Goal: Task Accomplishment & Management: Manage account settings

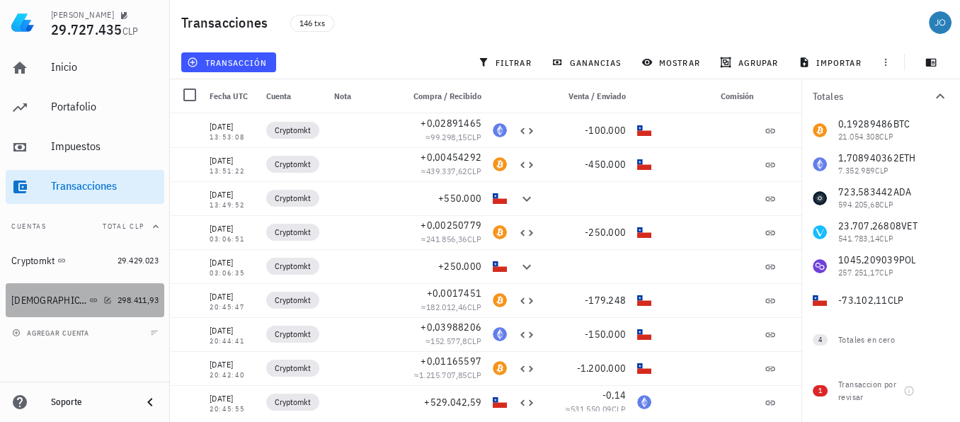
click at [23, 316] on link "Buda 298.411,93" at bounding box center [85, 300] width 159 height 34
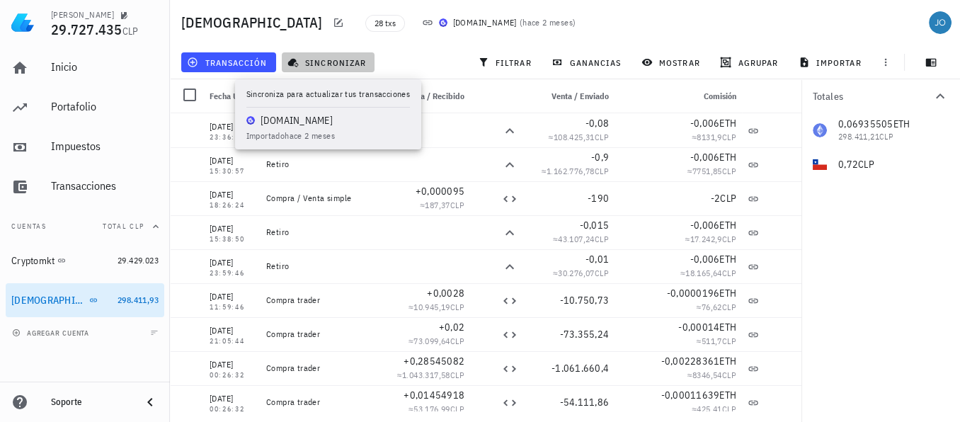
click at [324, 63] on span "sincronizar" at bounding box center [328, 62] width 76 height 11
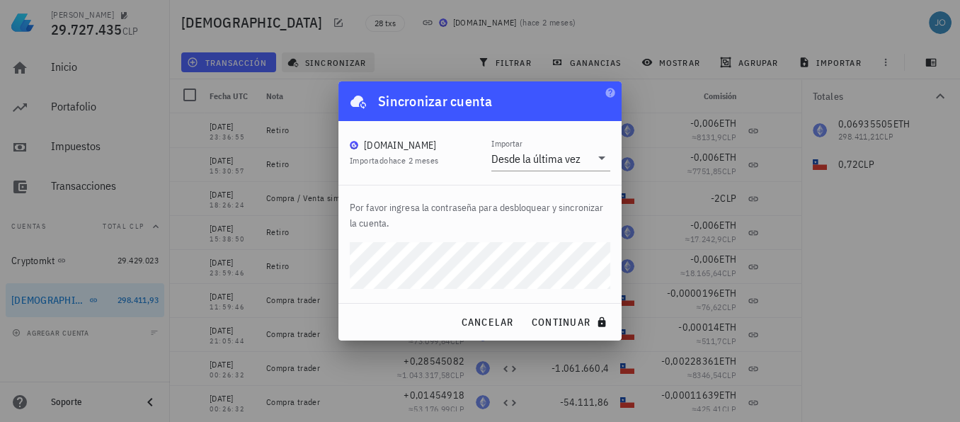
click at [525, 309] on button "continuar" at bounding box center [570, 321] width 91 height 25
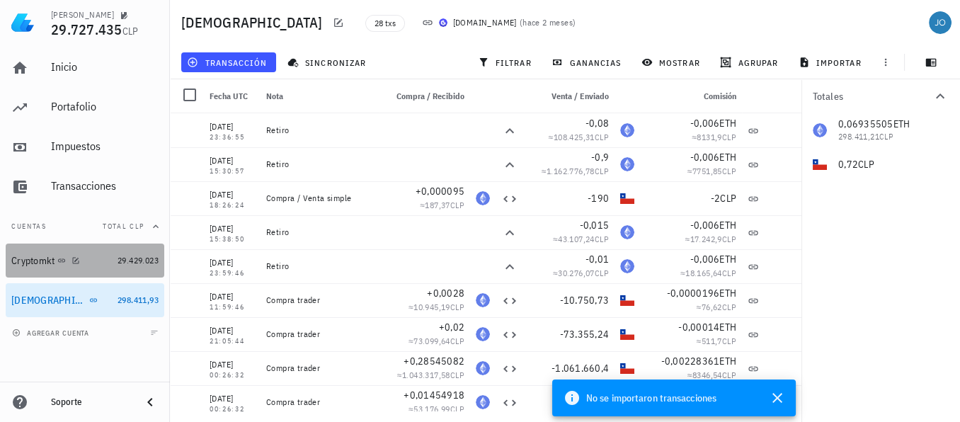
click at [33, 259] on div "Cryptomkt" at bounding box center [32, 261] width 43 height 12
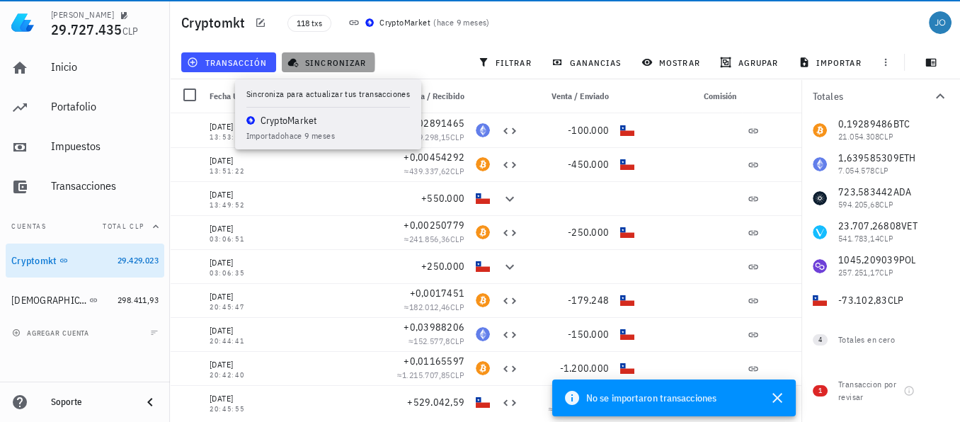
click at [331, 62] on span "sincronizar" at bounding box center [328, 62] width 76 height 11
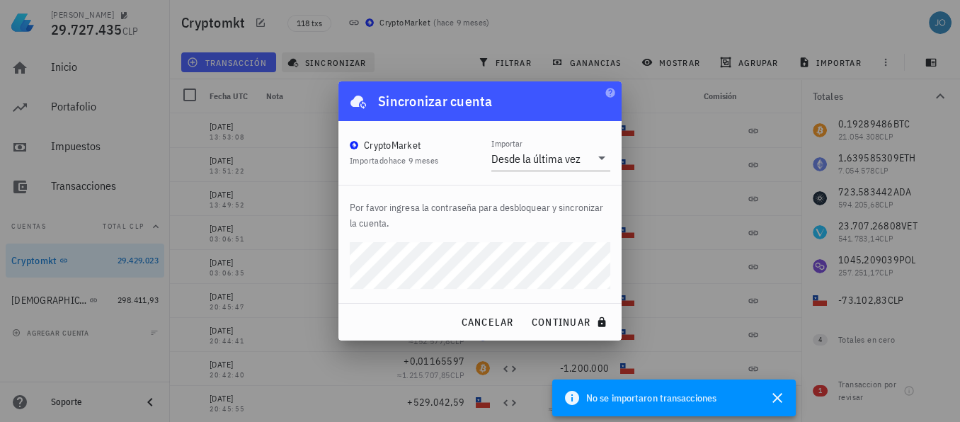
click at [525, 309] on button "continuar" at bounding box center [570, 321] width 91 height 25
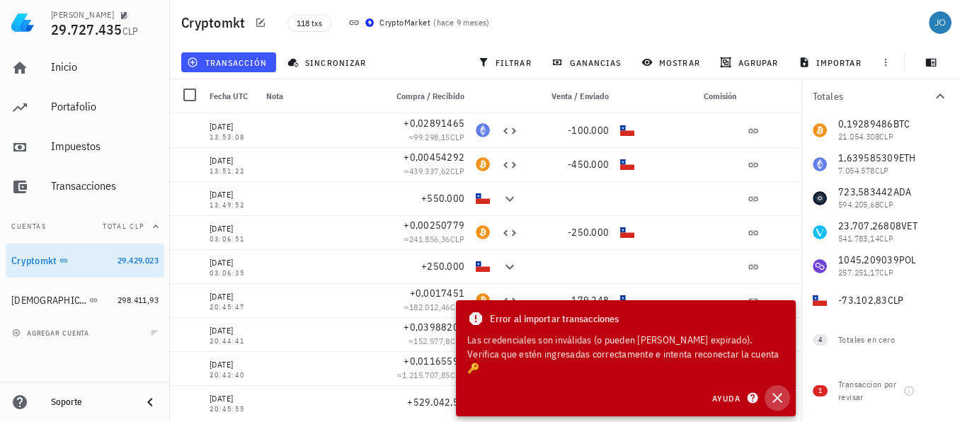
click at [777, 396] on icon "button" at bounding box center [777, 397] width 17 height 17
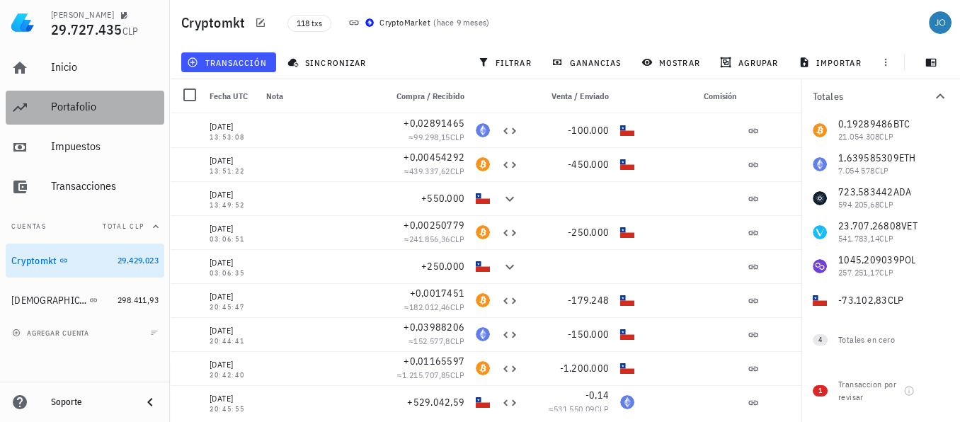
click at [81, 110] on div "Portafolio" at bounding box center [105, 106] width 108 height 13
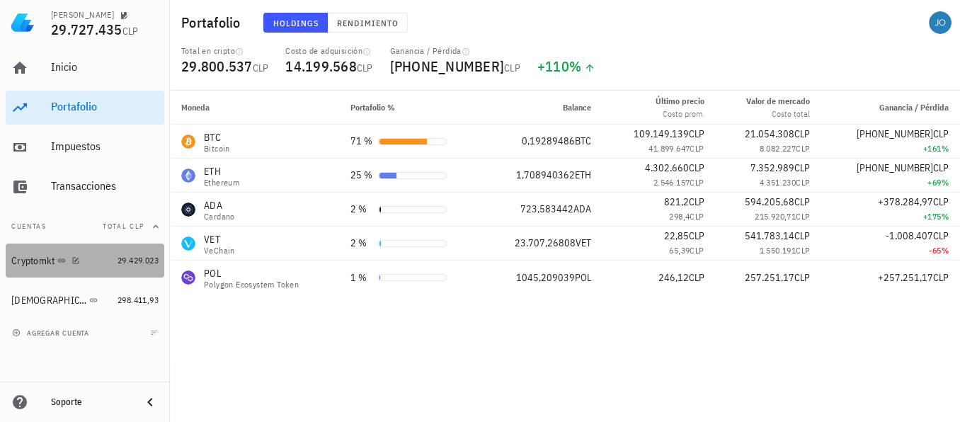
click at [41, 268] on div "Cryptomkt" at bounding box center [61, 261] width 101 height 30
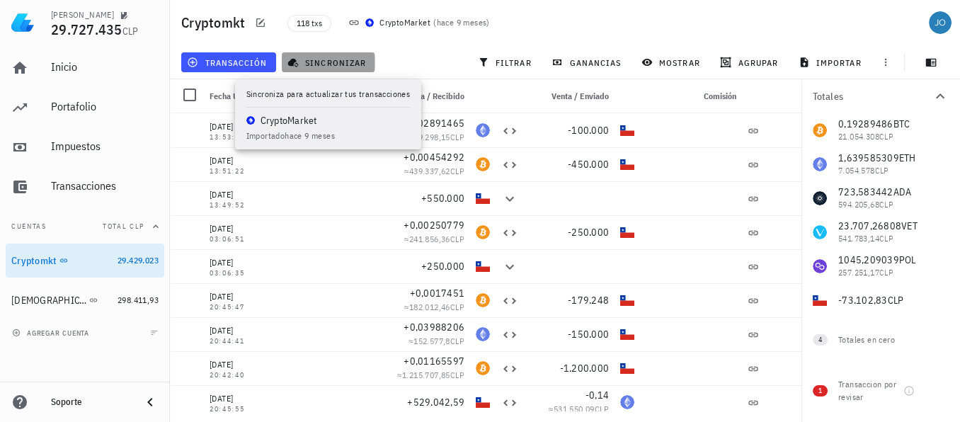
click at [315, 53] on button "sincronizar" at bounding box center [328, 62] width 93 height 20
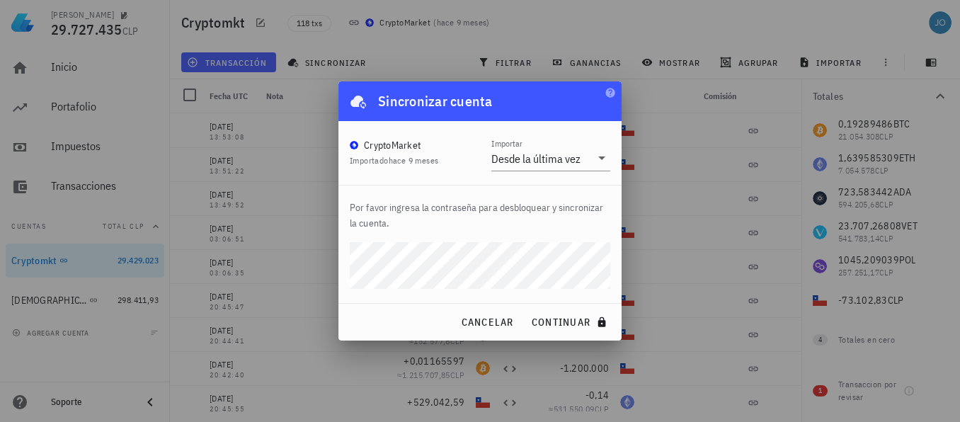
click at [319, 264] on div "[PERSON_NAME] 29.727.435 CLP Inicio [GEOGRAPHIC_DATA] Impuestos [GEOGRAPHIC_DAT…" at bounding box center [480, 211] width 960 height 422
click at [525, 309] on button "continuar" at bounding box center [570, 321] width 91 height 25
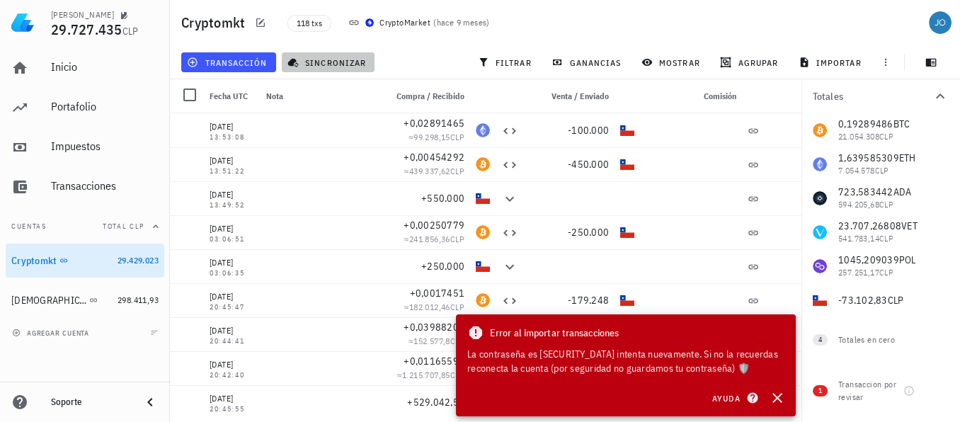
click at [320, 69] on button "sincronizar" at bounding box center [328, 62] width 93 height 20
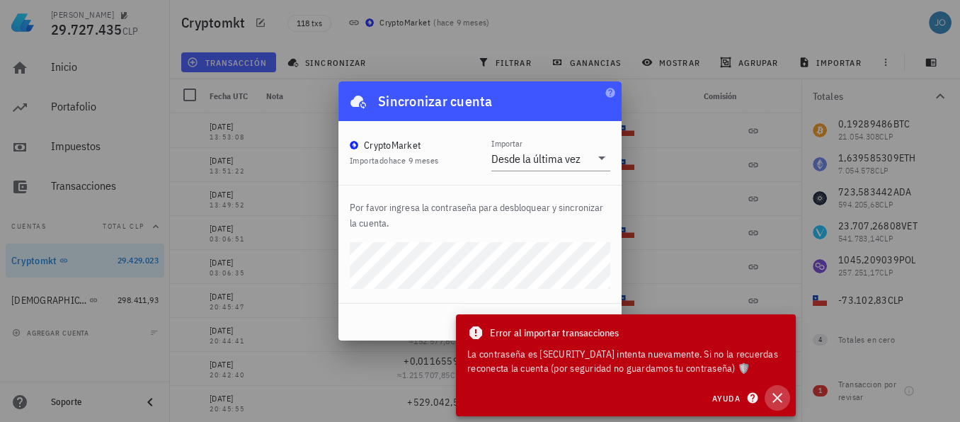
click at [775, 396] on icon "button" at bounding box center [777, 398] width 10 height 10
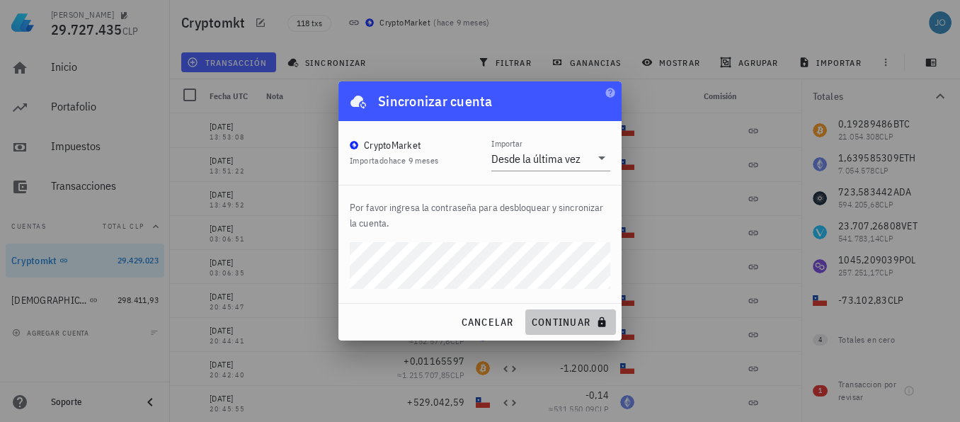
click at [571, 316] on span "continuar" at bounding box center [570, 322] width 79 height 13
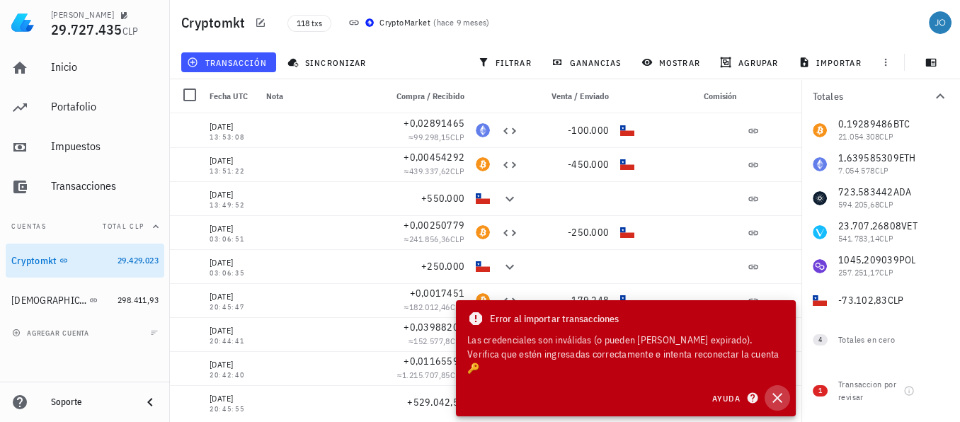
click at [778, 394] on icon "button" at bounding box center [777, 397] width 17 height 17
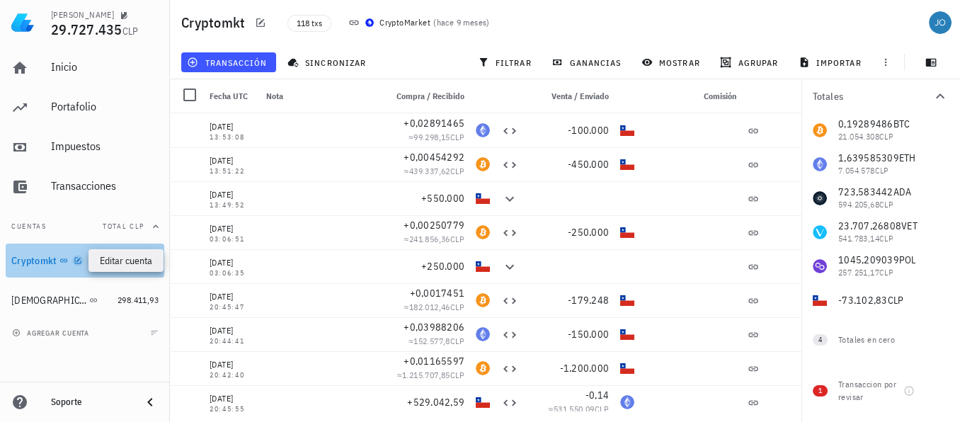
click at [76, 261] on icon "button" at bounding box center [78, 260] width 8 height 8
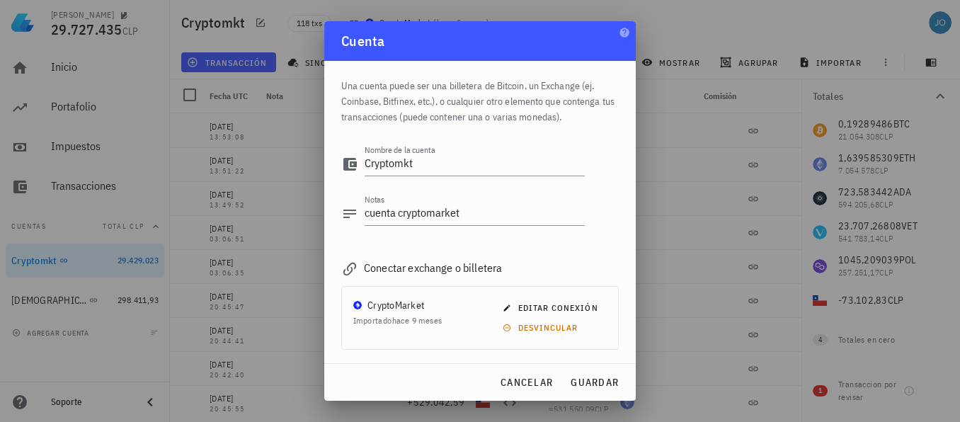
click at [398, 300] on div "CryptoMarket" at bounding box center [395, 305] width 57 height 14
click at [540, 307] on span "editar conexión" at bounding box center [552, 307] width 92 height 11
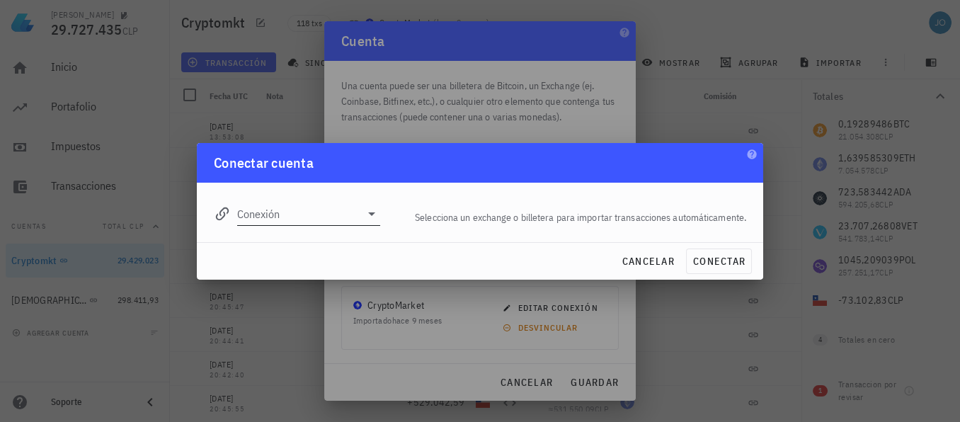
click at [370, 222] on icon at bounding box center [371, 213] width 17 height 17
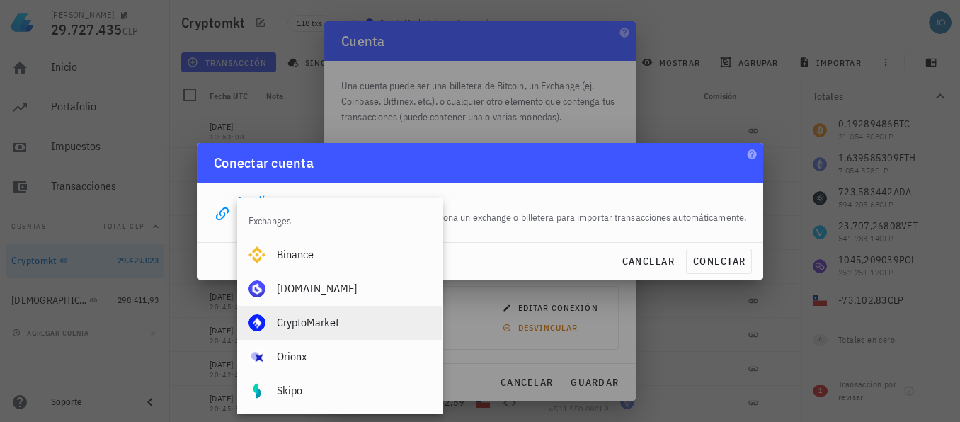
scroll to position [25, 0]
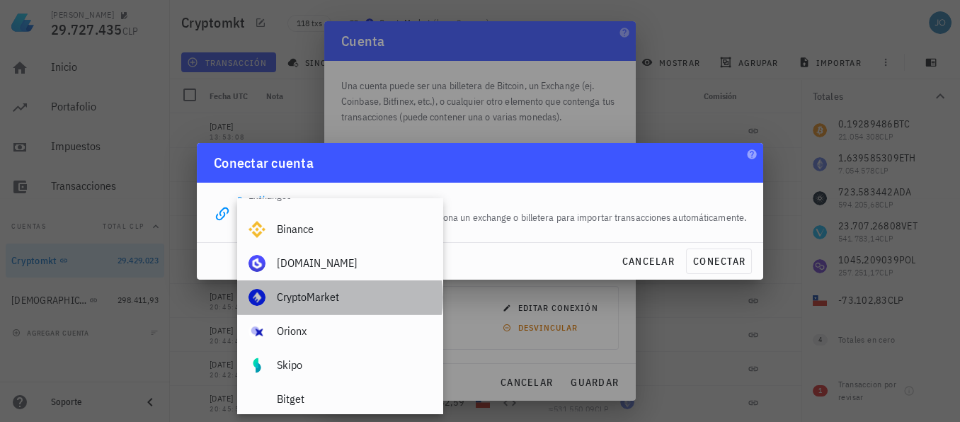
click at [322, 295] on div "CryptoMarket" at bounding box center [354, 296] width 154 height 13
type input "CryptoMarket"
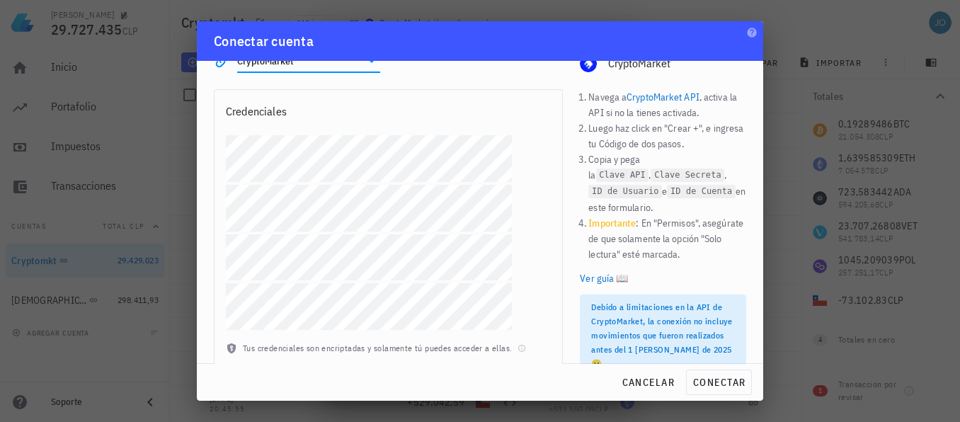
scroll to position [33, 0]
drag, startPoint x: 715, startPoint y: 387, endPoint x: 653, endPoint y: 382, distance: 61.8
click at [653, 382] on div "cancelar conectar" at bounding box center [480, 382] width 566 height 37
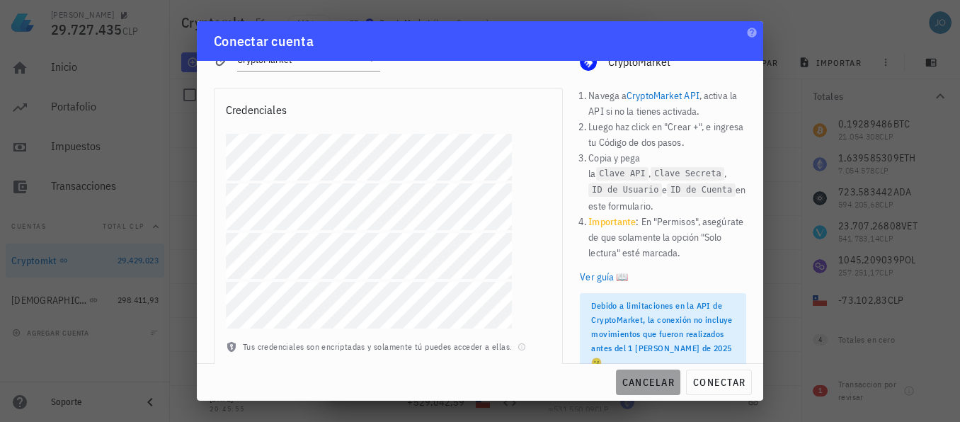
click at [653, 382] on span "cancelar" at bounding box center [648, 382] width 53 height 13
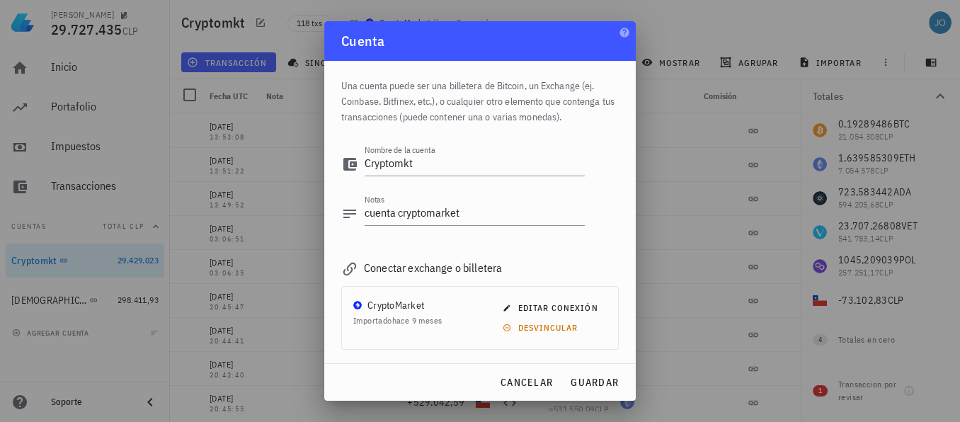
scroll to position [0, 0]
click at [548, 377] on span "cancelar" at bounding box center [526, 382] width 53 height 13
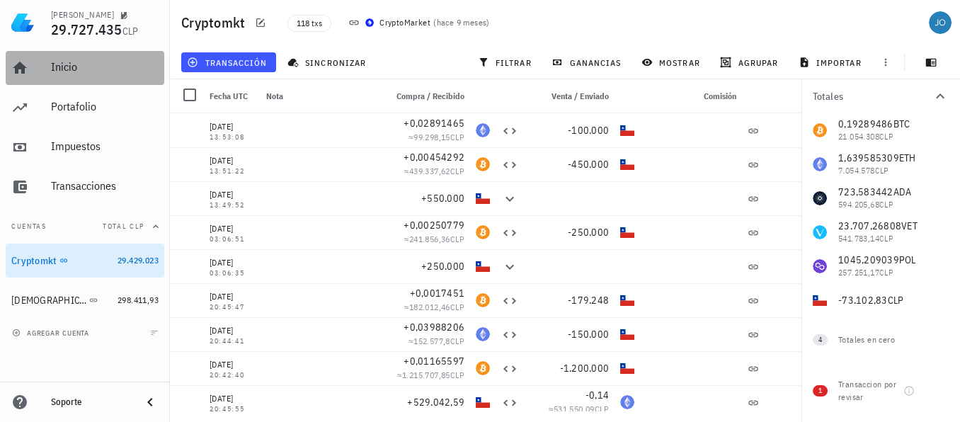
click at [98, 72] on div "Inicio" at bounding box center [105, 66] width 108 height 13
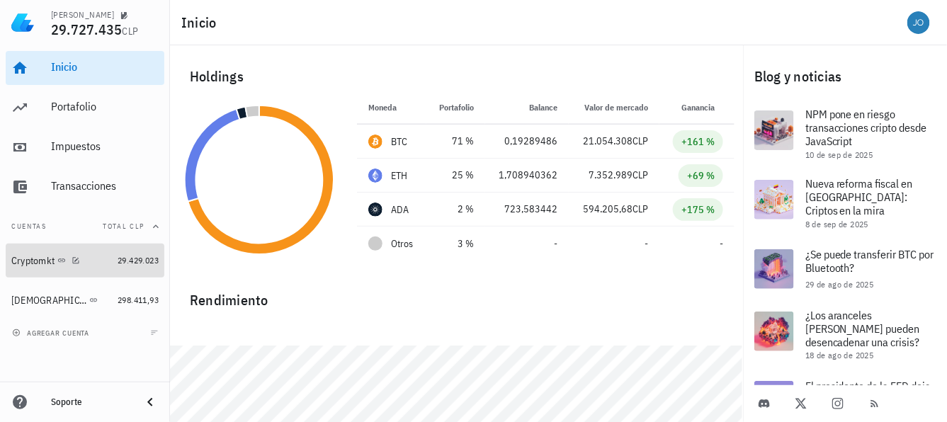
click at [30, 265] on div "Cryptomkt" at bounding box center [32, 261] width 43 height 12
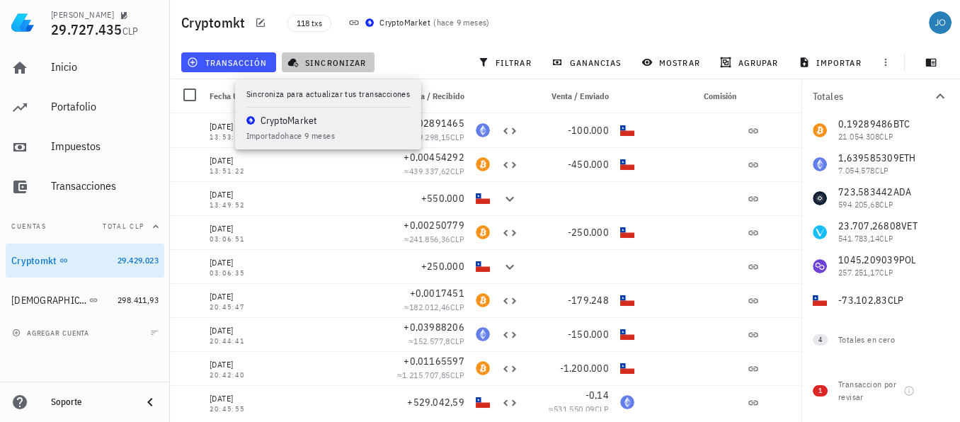
click at [329, 62] on span "sincronizar" at bounding box center [328, 62] width 76 height 11
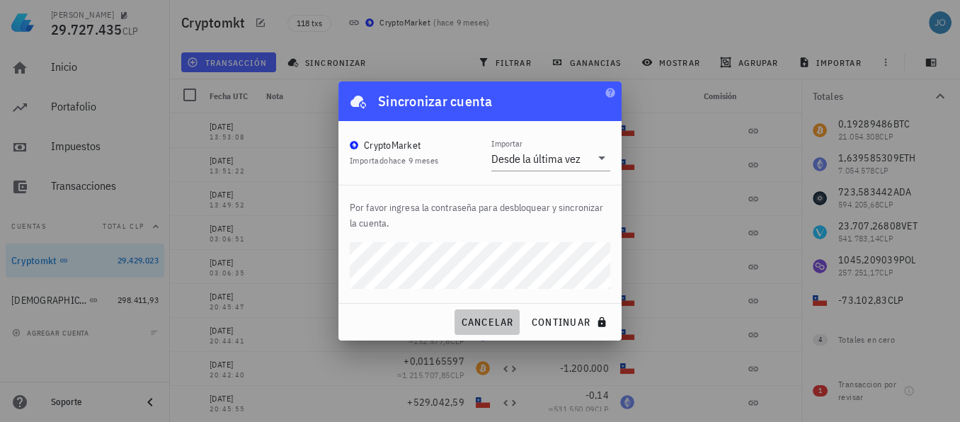
click at [497, 321] on span "cancelar" at bounding box center [486, 322] width 53 height 13
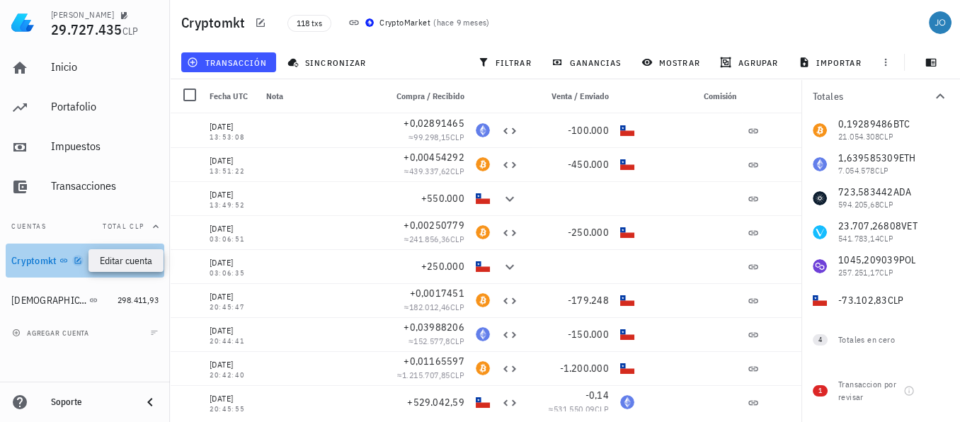
click at [79, 258] on icon "button" at bounding box center [78, 260] width 8 height 8
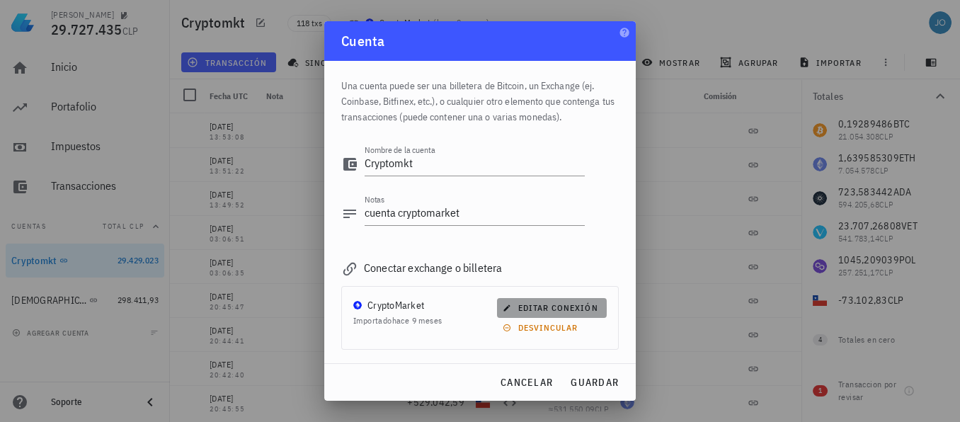
click at [536, 305] on span "editar conexión" at bounding box center [552, 307] width 92 height 11
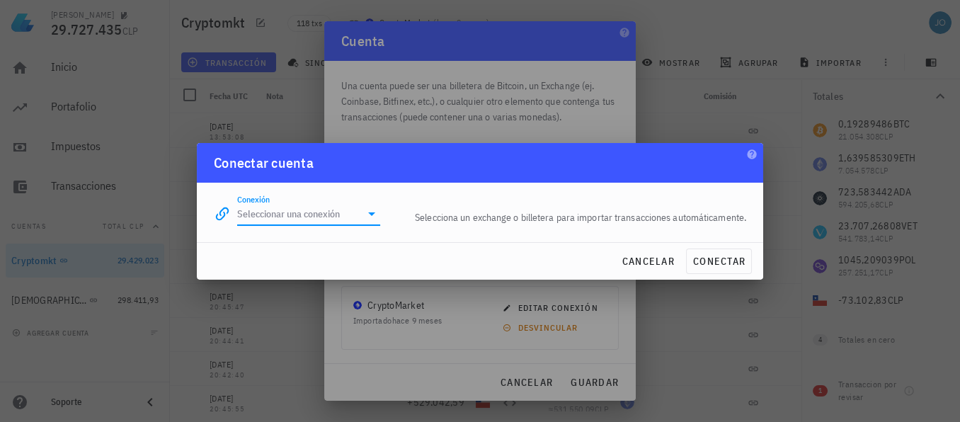
click at [324, 216] on input "Conexión" at bounding box center [298, 213] width 123 height 23
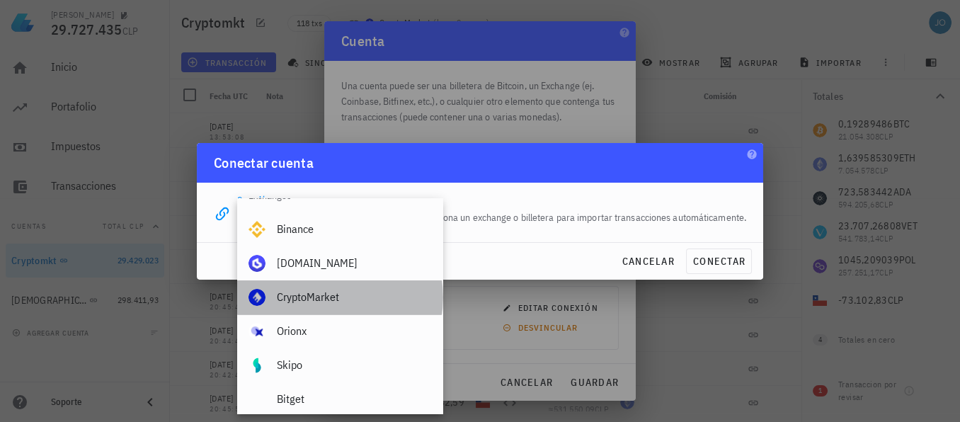
click at [308, 298] on div "CryptoMarket" at bounding box center [354, 296] width 154 height 13
type input "CryptoMarket"
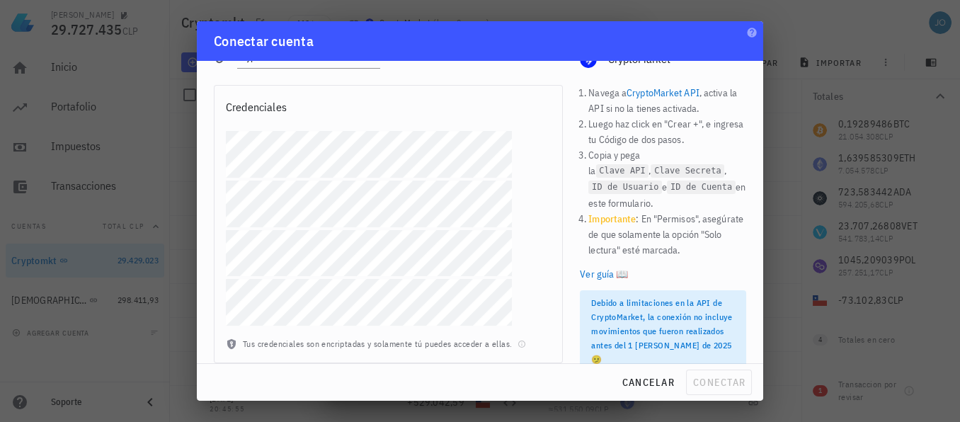
scroll to position [43, 0]
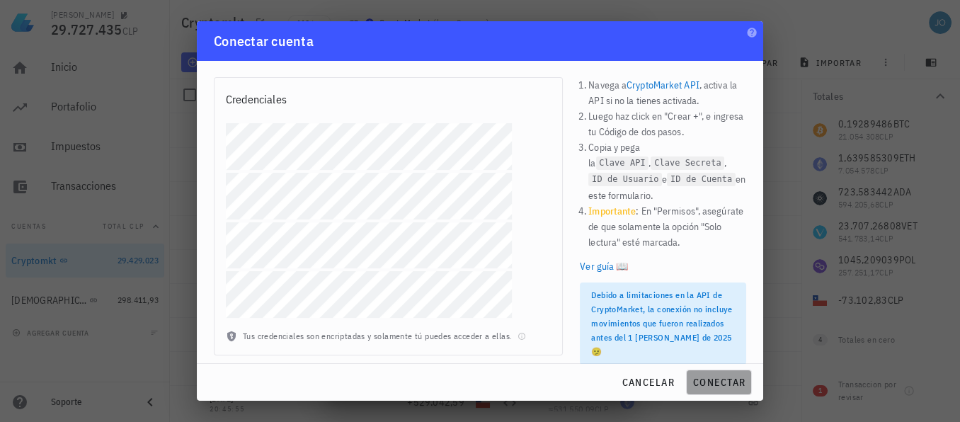
click at [713, 380] on span "conectar" at bounding box center [718, 382] width 53 height 13
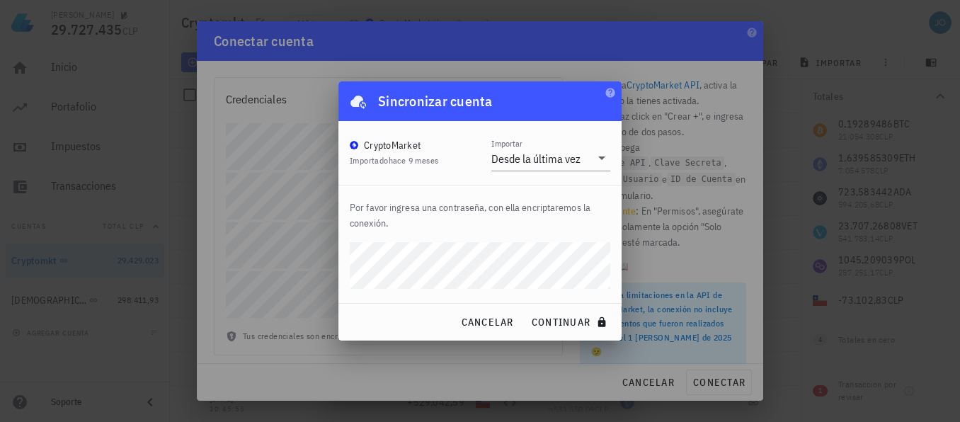
click at [263, 266] on div "[PERSON_NAME] 29.727.435 CLP Inicio [GEOGRAPHIC_DATA] Impuestos [GEOGRAPHIC_DAT…" at bounding box center [480, 211] width 960 height 422
click at [556, 314] on button "continuar" at bounding box center [570, 321] width 91 height 25
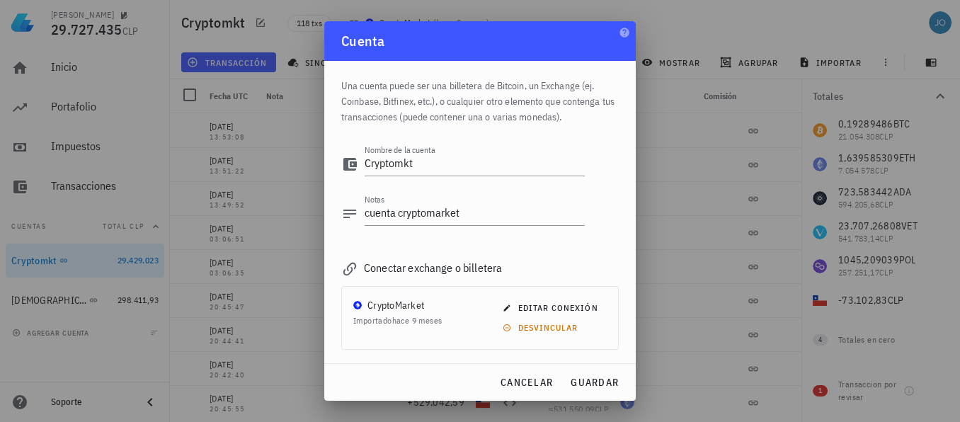
scroll to position [0, 0]
click at [593, 382] on span "guardar" at bounding box center [594, 382] width 49 height 13
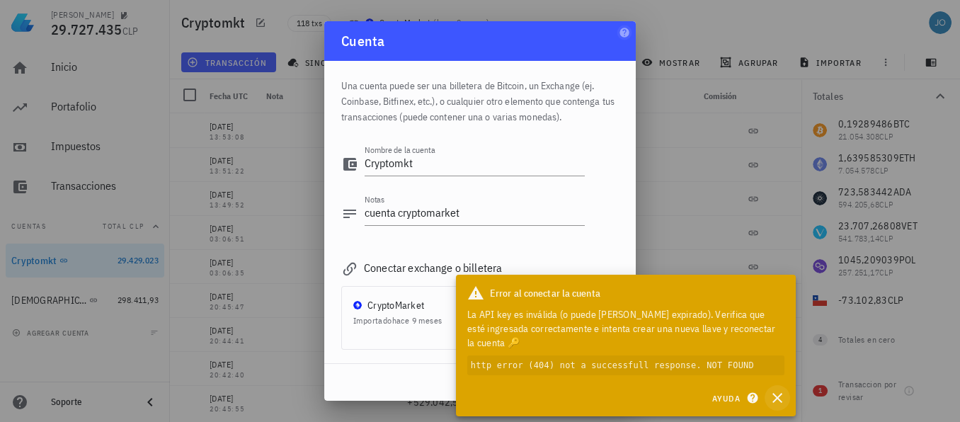
click at [778, 397] on icon "button" at bounding box center [777, 398] width 10 height 10
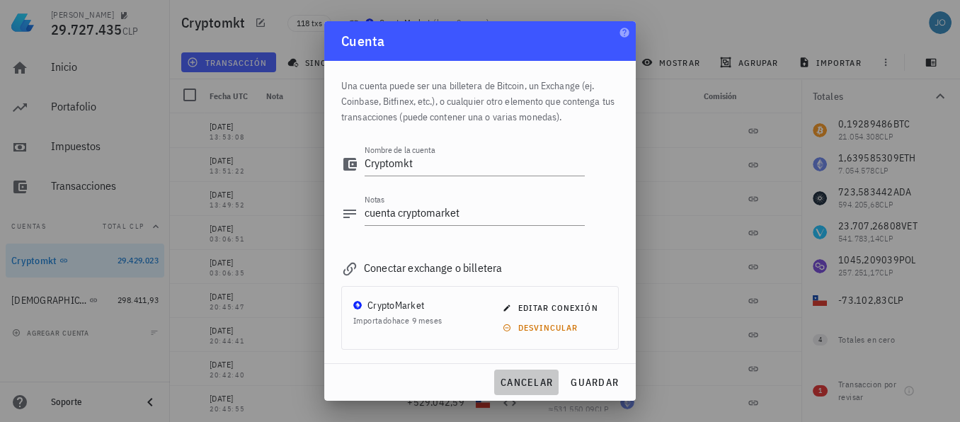
click at [521, 379] on span "cancelar" at bounding box center [526, 382] width 53 height 13
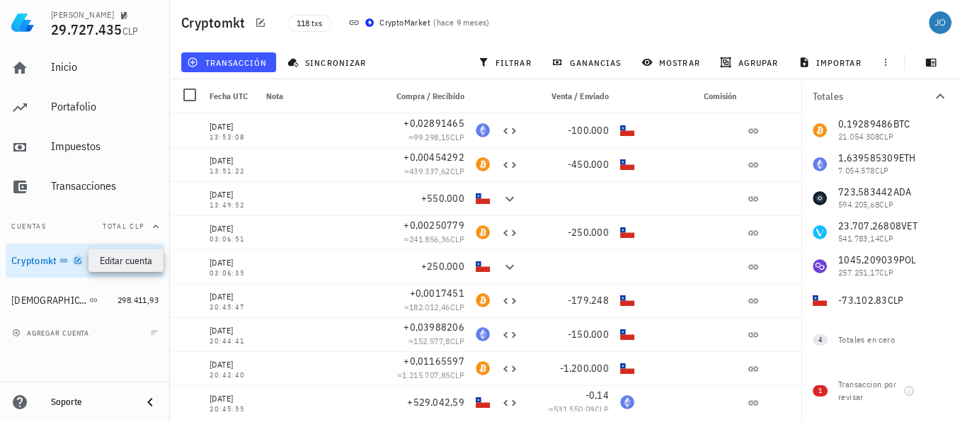
click at [75, 261] on icon "button" at bounding box center [78, 260] width 8 height 8
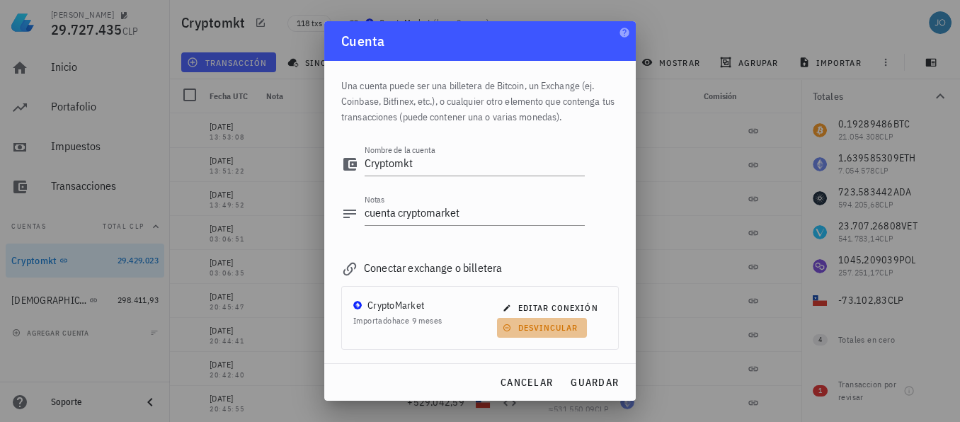
click at [503, 324] on icon "button" at bounding box center [506, 327] width 7 height 7
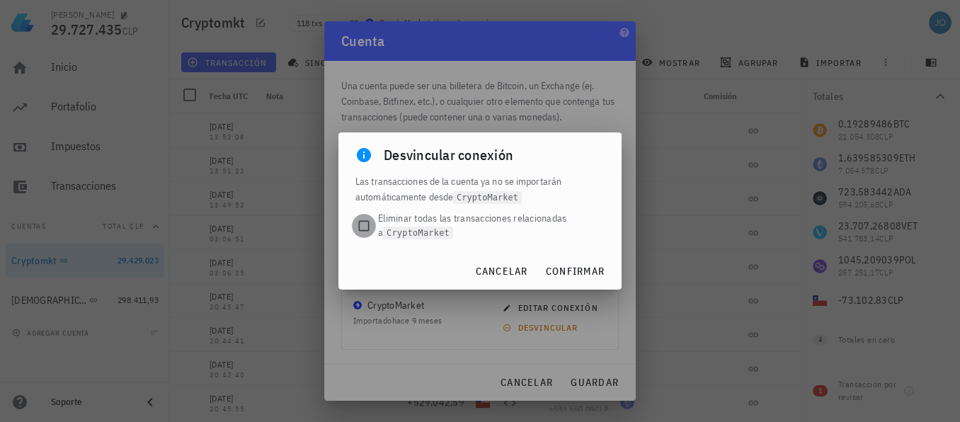
click at [362, 224] on div at bounding box center [364, 226] width 20 height 20
checkbox input "true"
click at [573, 272] on span "confirmar" at bounding box center [574, 271] width 59 height 13
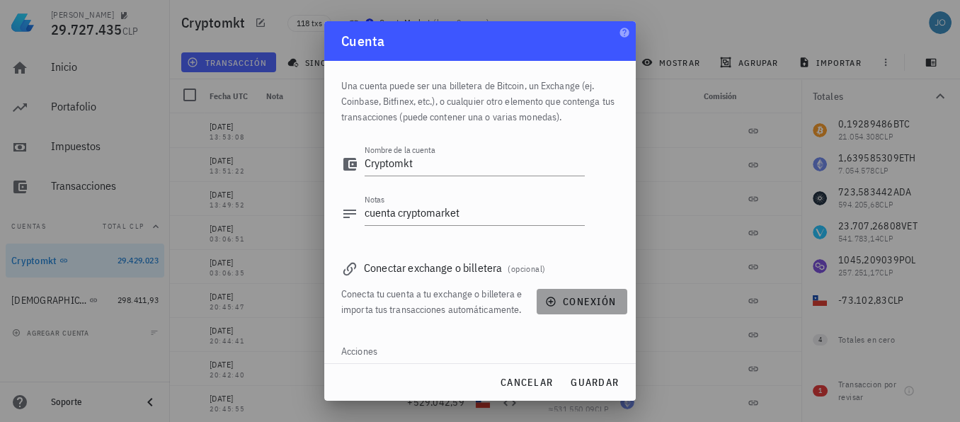
click at [545, 307] on icon "button" at bounding box center [550, 301] width 11 height 11
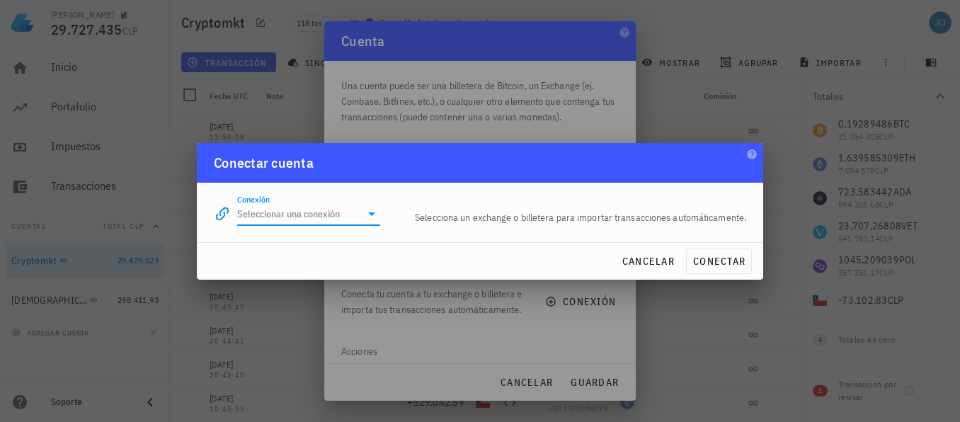
click at [327, 219] on input "Conexión" at bounding box center [298, 213] width 123 height 23
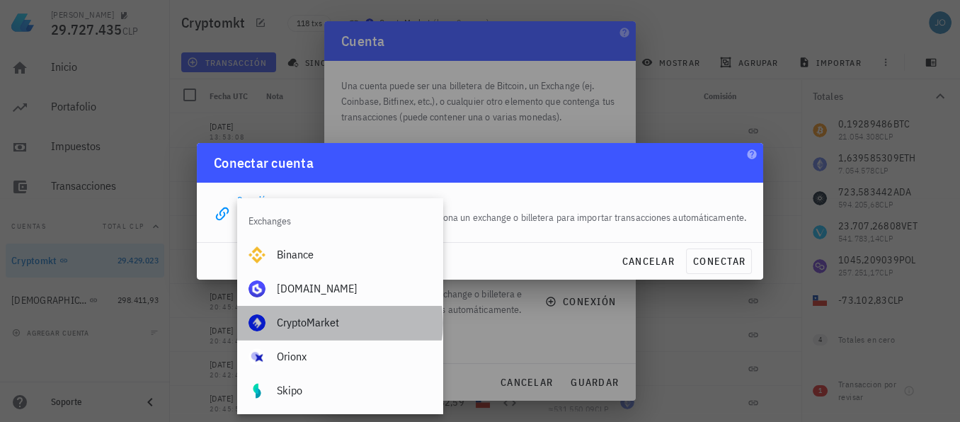
click at [298, 323] on div "CryptoMarket" at bounding box center [354, 322] width 154 height 13
type input "CryptoMarket"
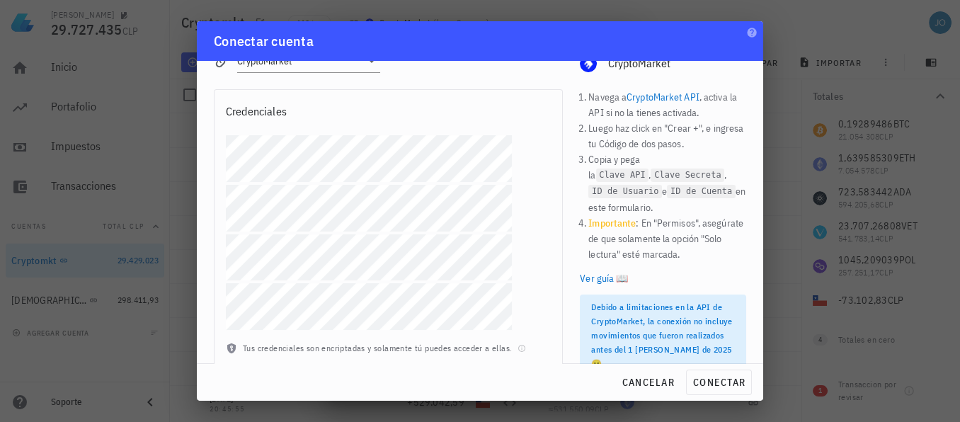
scroll to position [43, 0]
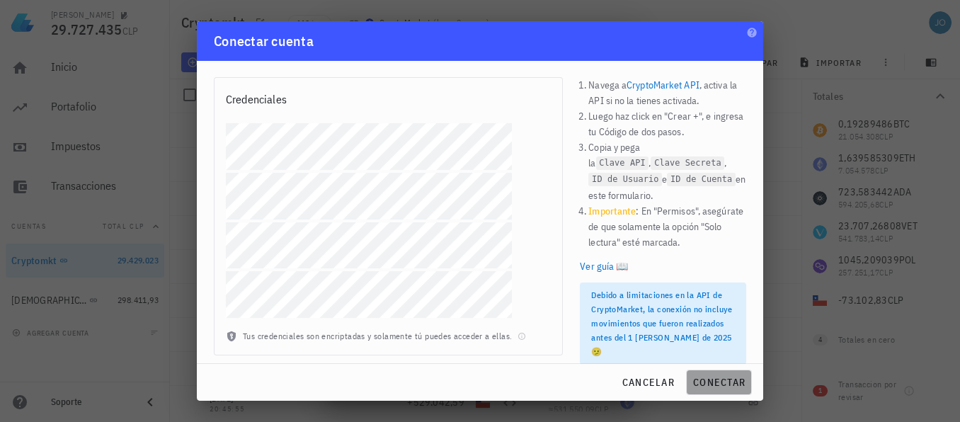
click at [729, 382] on span "conectar" at bounding box center [718, 382] width 53 height 13
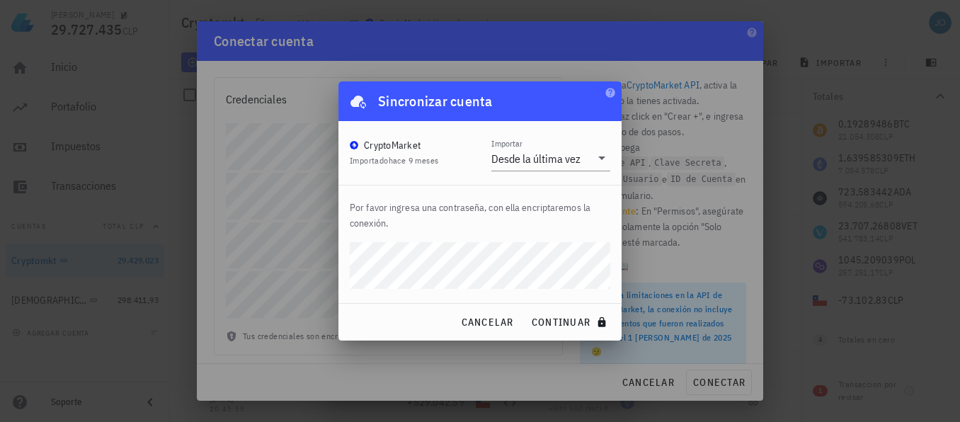
click at [331, 263] on div "[PERSON_NAME] 29.727.435 CLP Inicio [GEOGRAPHIC_DATA] Impuestos [GEOGRAPHIC_DAT…" at bounding box center [480, 211] width 960 height 422
click at [598, 157] on icon at bounding box center [601, 157] width 17 height 17
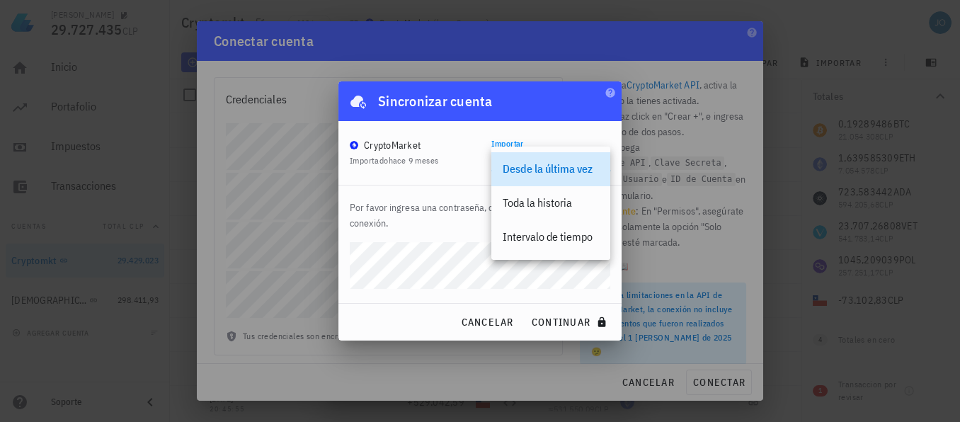
click at [598, 157] on div "Desde la última vez" at bounding box center [551, 169] width 96 height 30
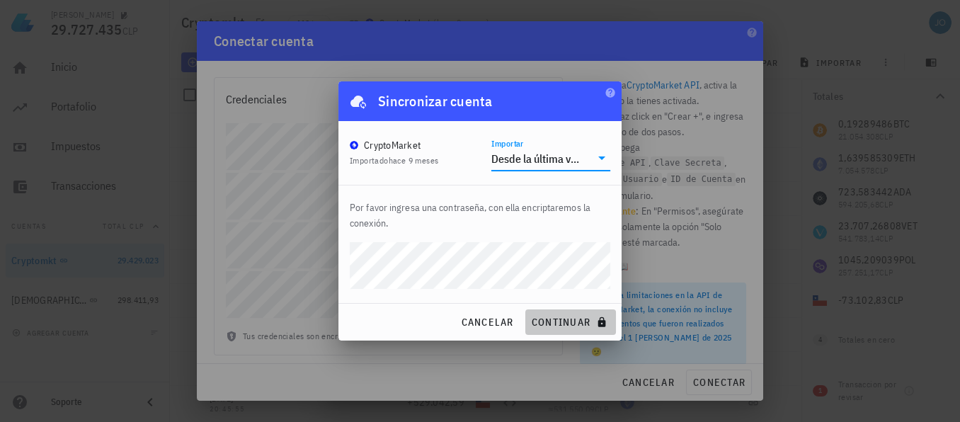
click at [561, 321] on span "continuar" at bounding box center [570, 322] width 79 height 13
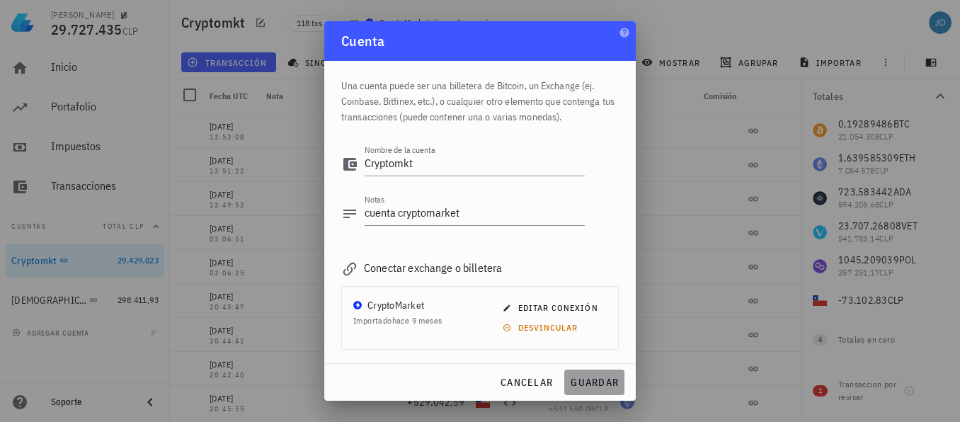
click at [588, 378] on span "guardar" at bounding box center [594, 382] width 49 height 13
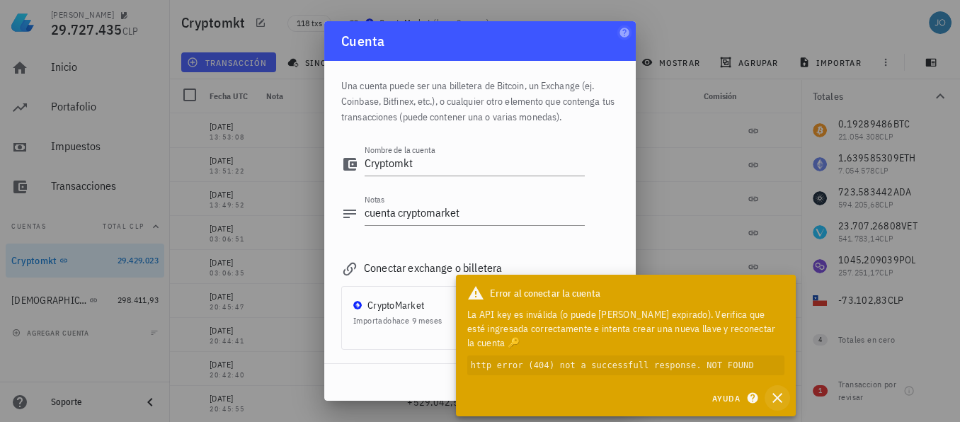
click at [777, 401] on icon "button" at bounding box center [777, 397] width 17 height 17
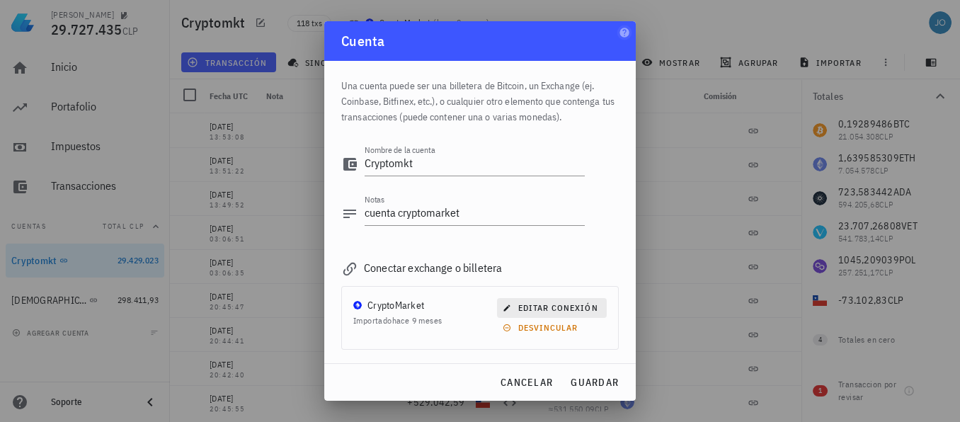
scroll to position [70, 0]
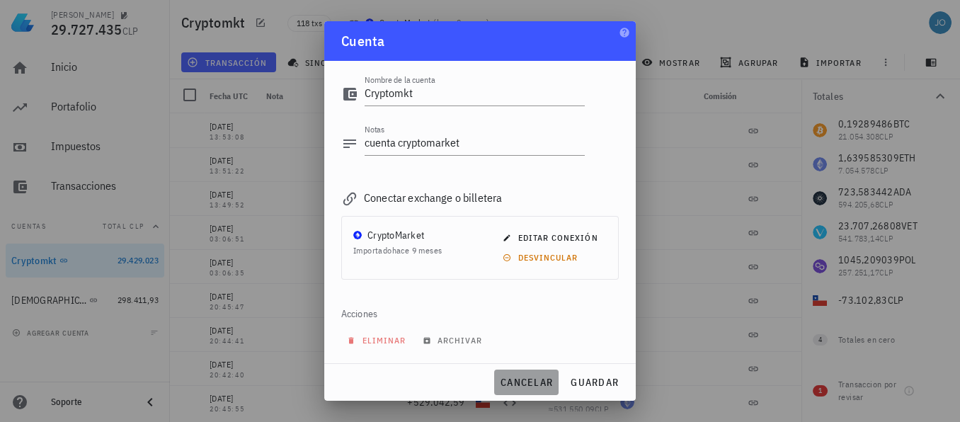
click at [535, 384] on span "cancelar" at bounding box center [526, 382] width 53 height 13
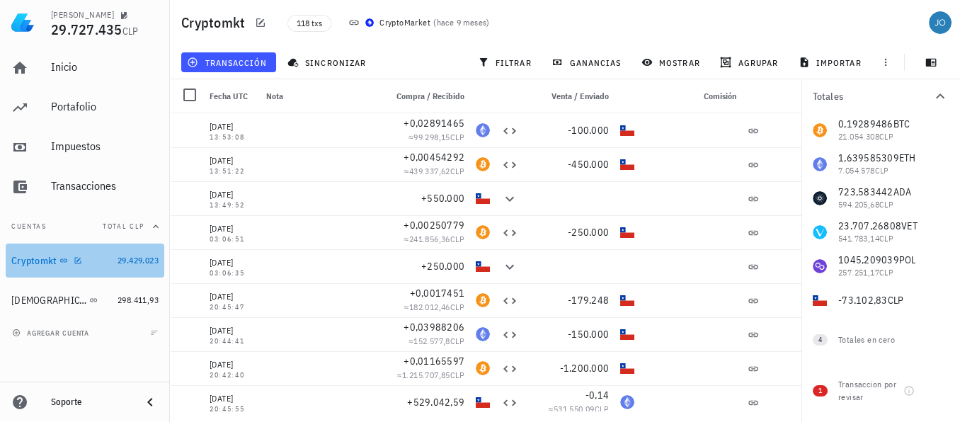
click at [35, 257] on div "Cryptomkt" at bounding box center [33, 261] width 45 height 12
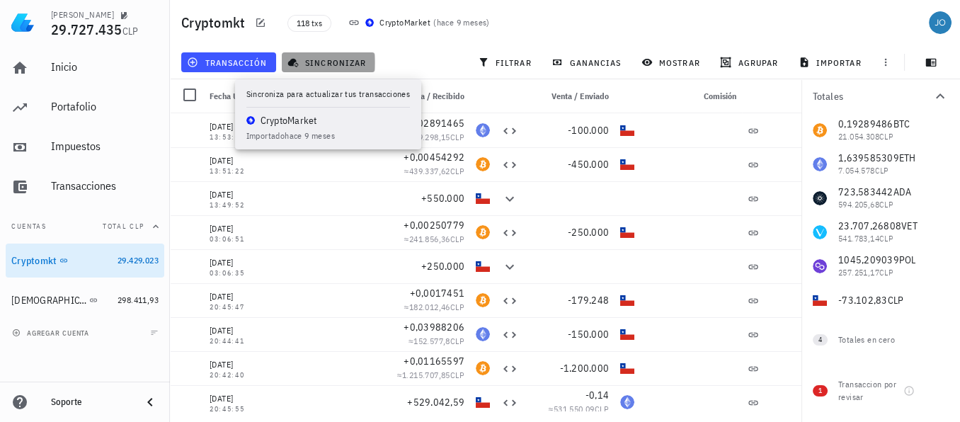
click at [331, 67] on span "sincronizar" at bounding box center [328, 62] width 76 height 11
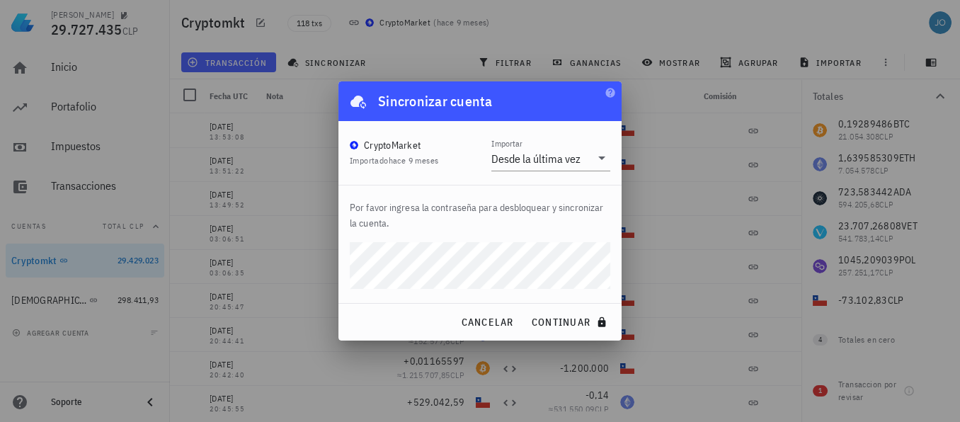
click at [309, 248] on div "[PERSON_NAME] 29.727.435 CLP Inicio [GEOGRAPHIC_DATA] Impuestos [GEOGRAPHIC_DAT…" at bounding box center [480, 211] width 960 height 422
click at [525, 309] on button "continuar" at bounding box center [570, 321] width 91 height 25
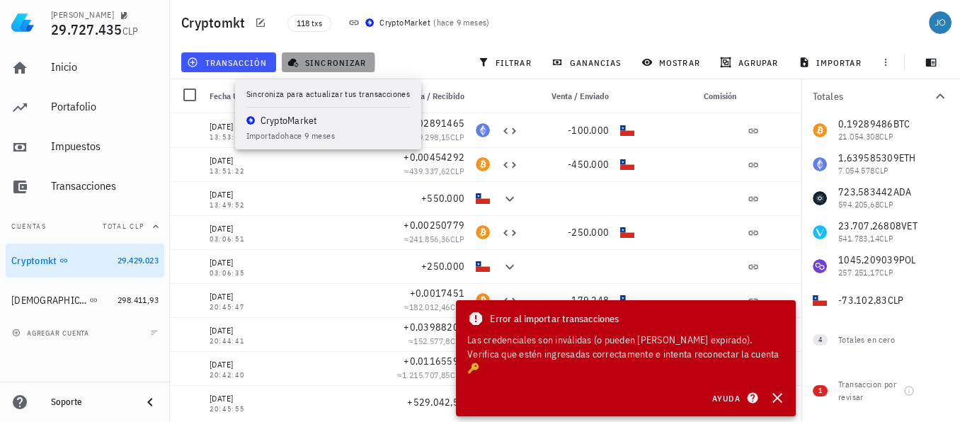
click at [317, 68] on button "sincronizar" at bounding box center [328, 62] width 93 height 20
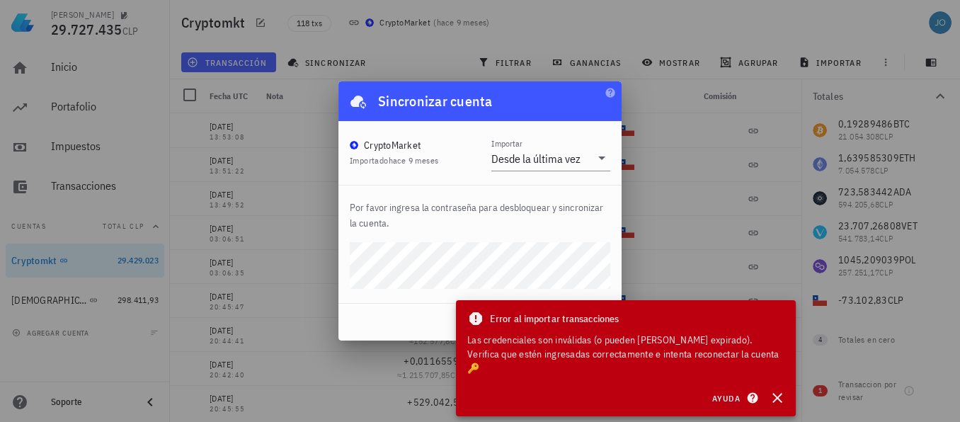
click at [578, 187] on div "Por favor ingresa la contraseña para desbloquear y sincronizar la cuenta." at bounding box center [479, 244] width 283 height 118
click at [777, 394] on icon "button" at bounding box center [777, 397] width 17 height 17
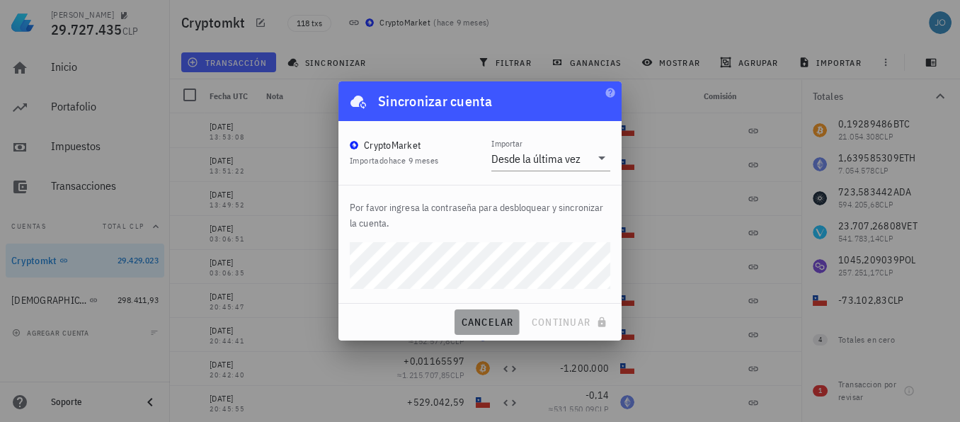
click at [510, 324] on span "cancelar" at bounding box center [486, 322] width 53 height 13
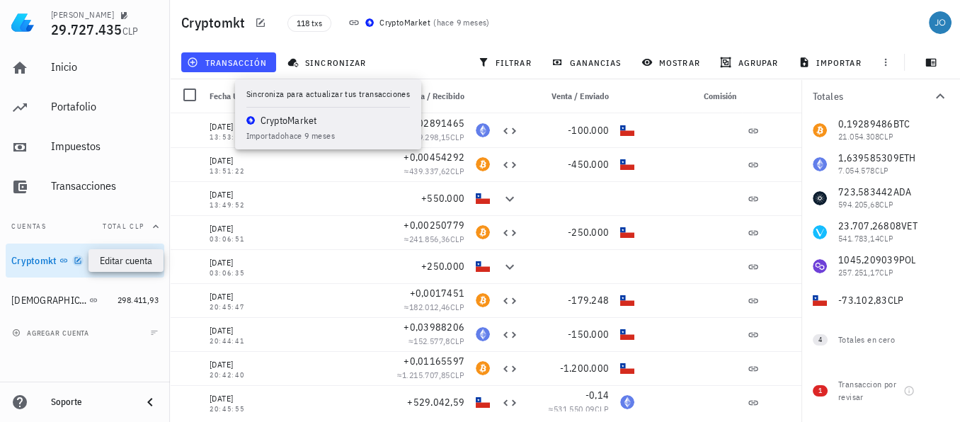
click at [76, 258] on icon "button" at bounding box center [78, 260] width 8 height 8
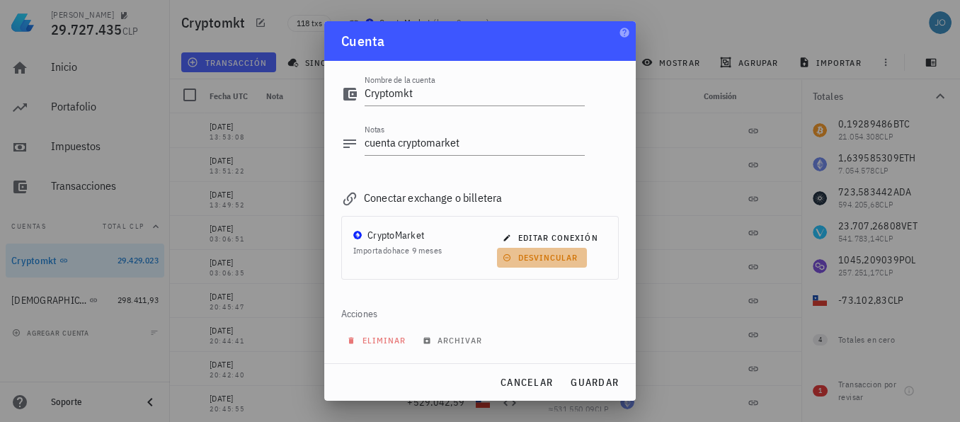
click at [521, 257] on span "desvincular" at bounding box center [542, 257] width 72 height 11
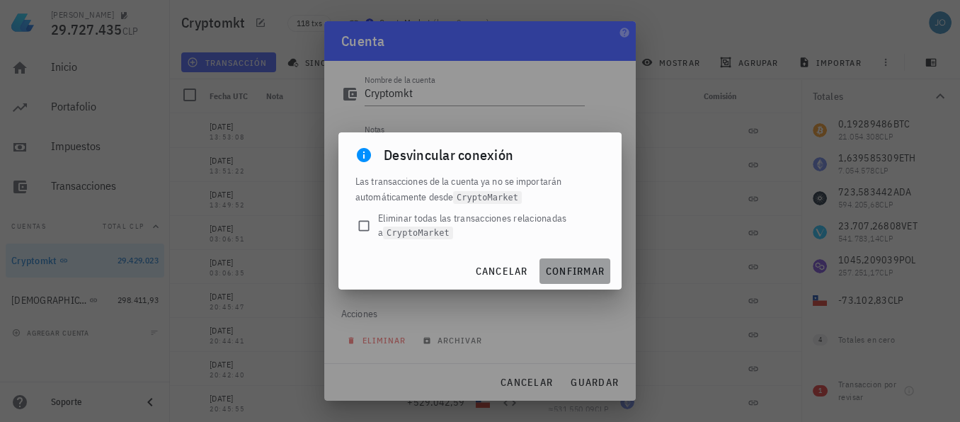
click at [565, 271] on span "confirmar" at bounding box center [574, 271] width 59 height 13
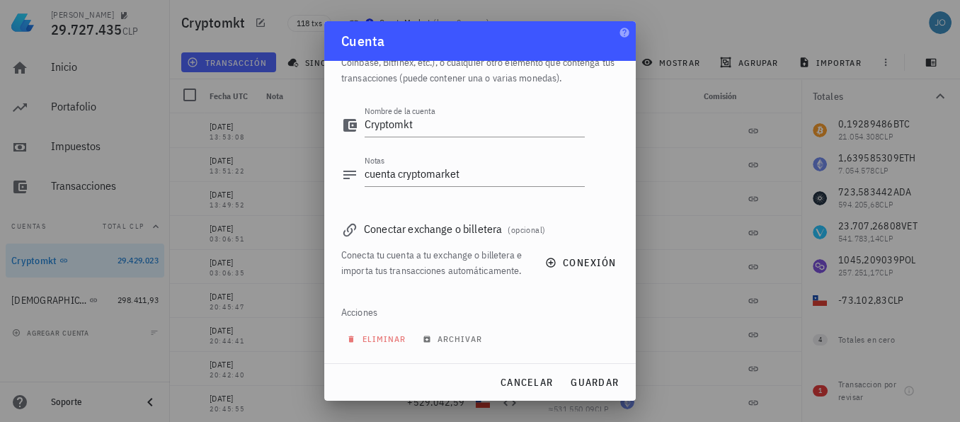
scroll to position [54, 0]
click at [588, 383] on span "guardar" at bounding box center [594, 382] width 49 height 13
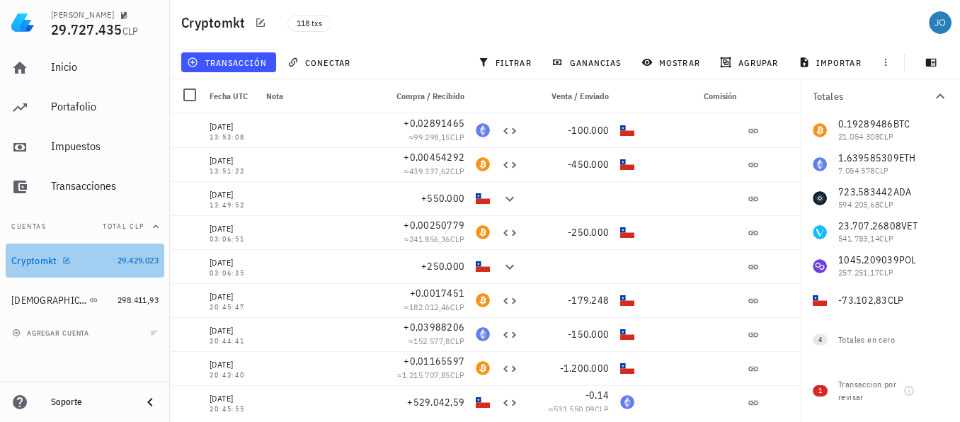
click at [71, 260] on div "Cryptomkt" at bounding box center [61, 260] width 101 height 13
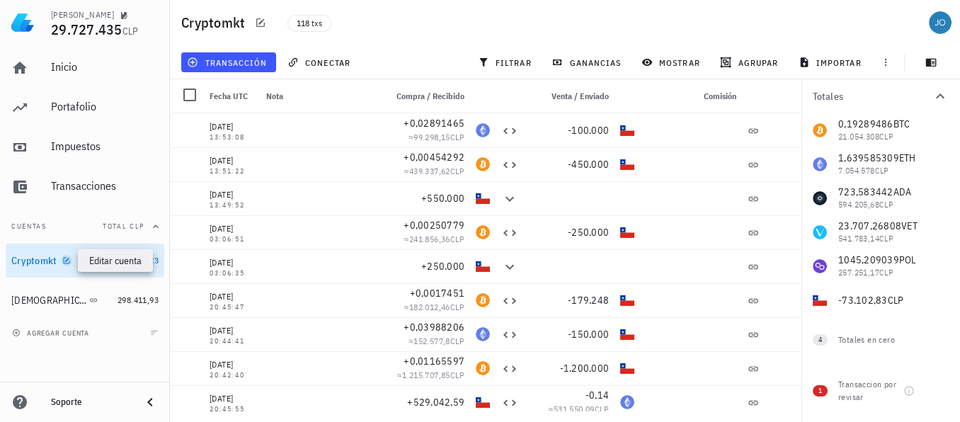
click at [64, 259] on icon "button" at bounding box center [66, 260] width 8 height 8
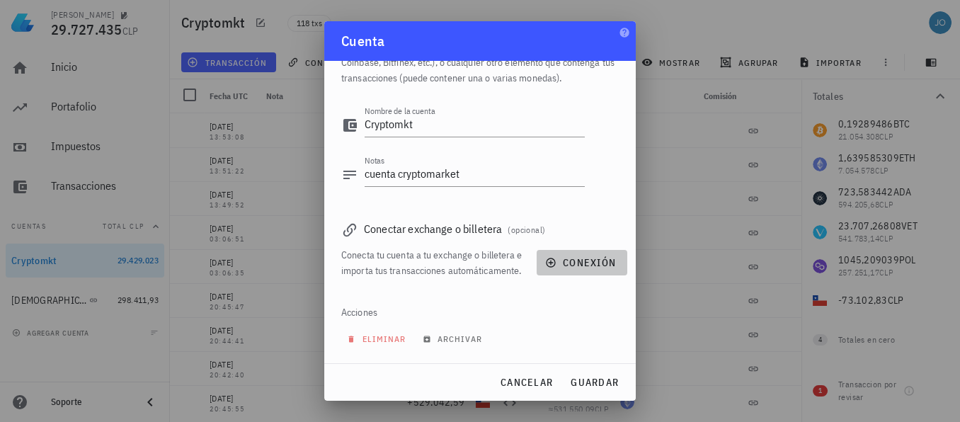
click at [545, 257] on icon "button" at bounding box center [550, 262] width 11 height 11
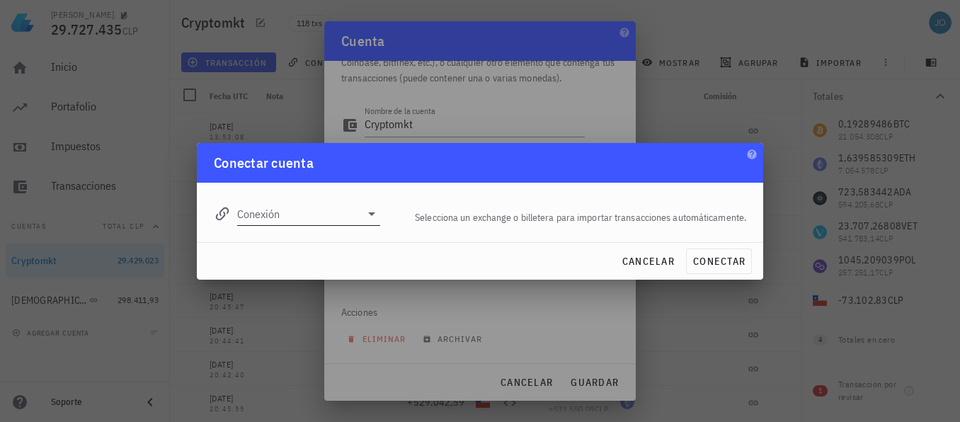
click at [353, 216] on input "Conexión" at bounding box center [298, 213] width 123 height 23
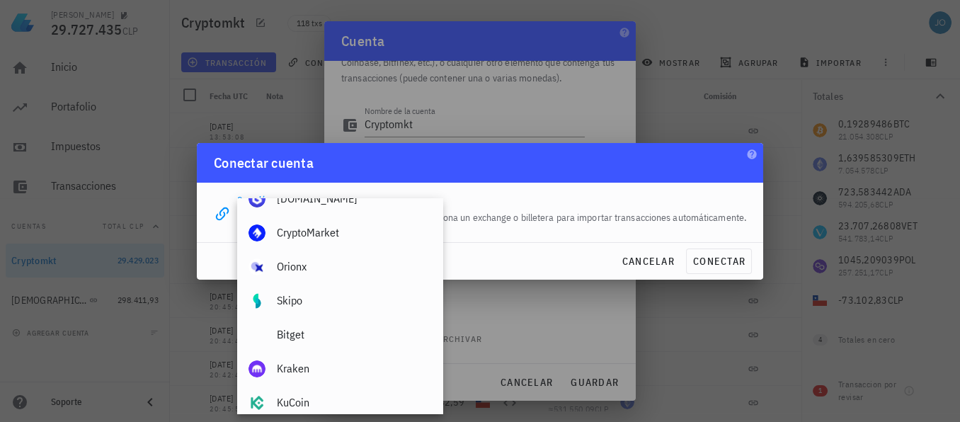
scroll to position [0, 0]
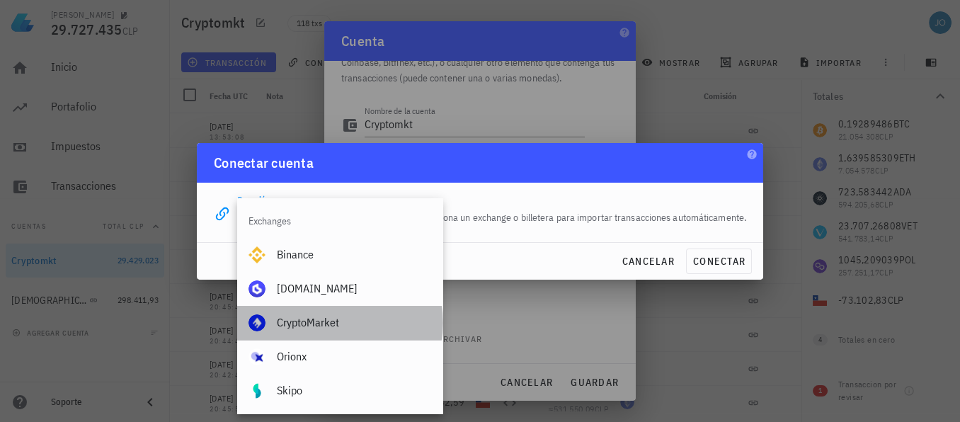
click at [280, 324] on div "CryptoMarket" at bounding box center [354, 322] width 154 height 13
type input "CryptoMarket"
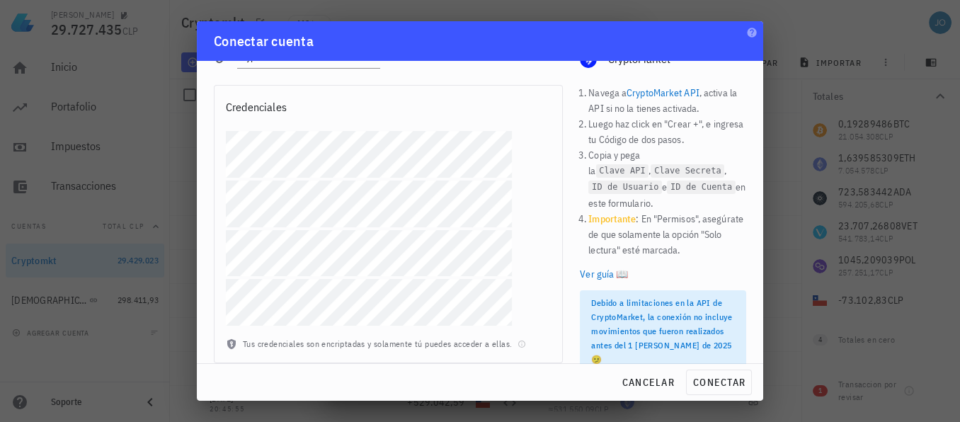
scroll to position [43, 0]
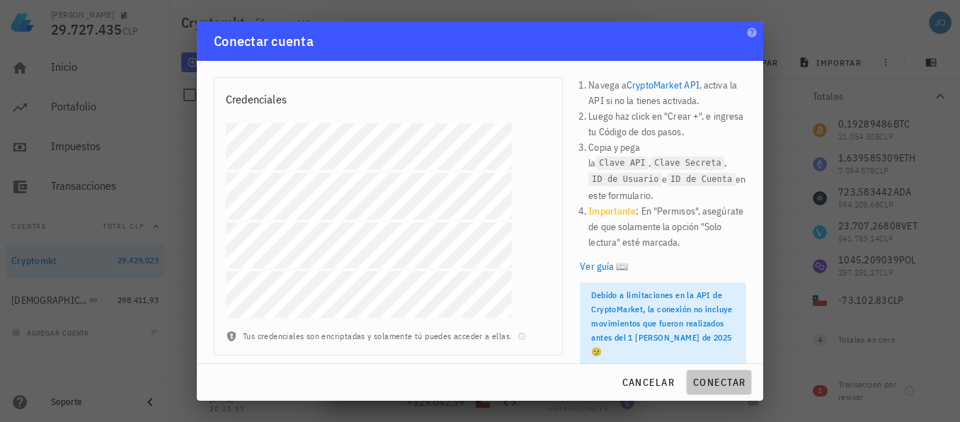
click at [728, 382] on span "conectar" at bounding box center [718, 382] width 53 height 13
click at [740, 377] on span "conectar" at bounding box center [718, 382] width 53 height 13
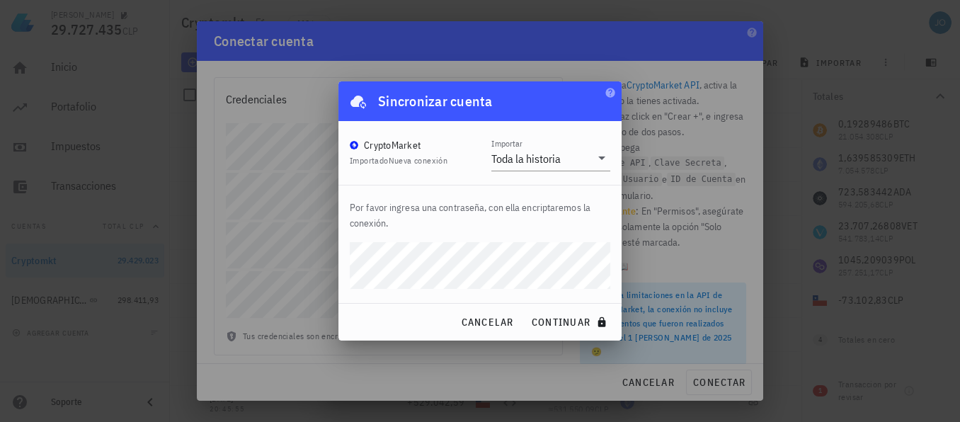
click at [331, 251] on div "[PERSON_NAME] 29.727.435 CLP Inicio [GEOGRAPHIC_DATA] Impuestos [GEOGRAPHIC_DAT…" at bounding box center [480, 211] width 960 height 422
click at [561, 320] on span "continuar" at bounding box center [570, 322] width 79 height 13
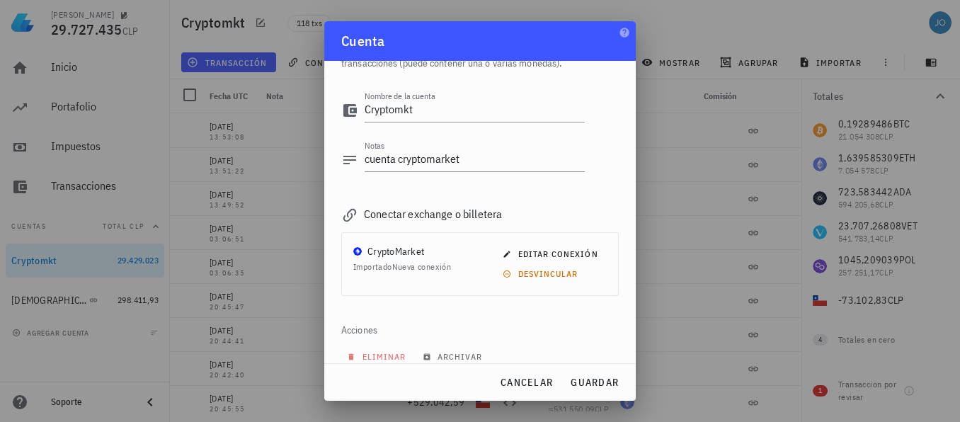
scroll to position [70, 0]
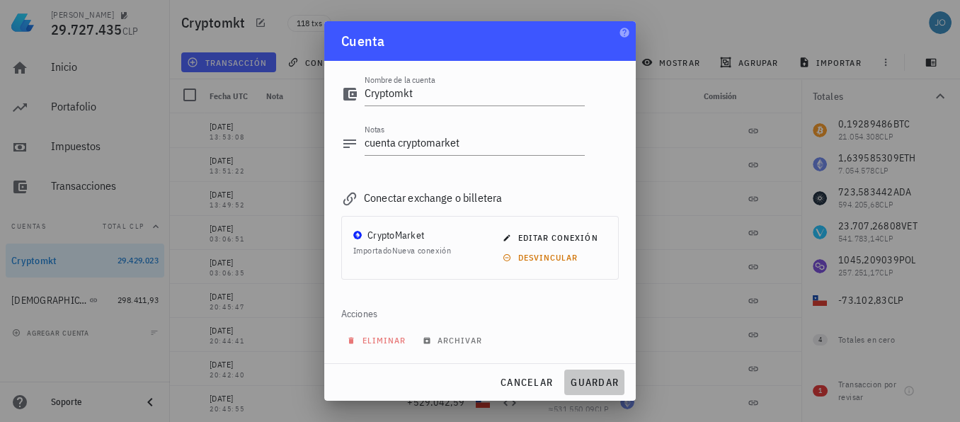
click at [600, 384] on span "guardar" at bounding box center [594, 382] width 49 height 13
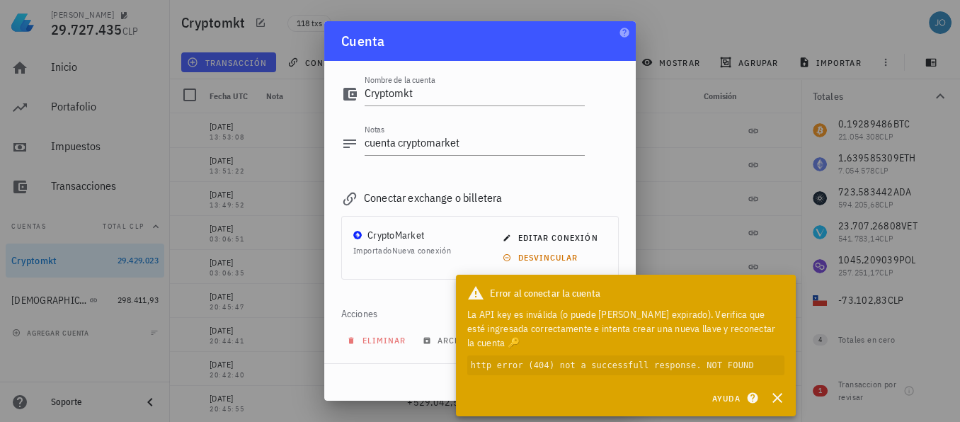
click at [529, 364] on code "http error (404) not a successfull response. NOT FOUND" at bounding box center [625, 365] width 317 height 20
click at [722, 366] on code "http error (404) not a successfull response. NOT FOUND" at bounding box center [625, 365] width 317 height 20
click at [782, 401] on icon "button" at bounding box center [777, 397] width 17 height 17
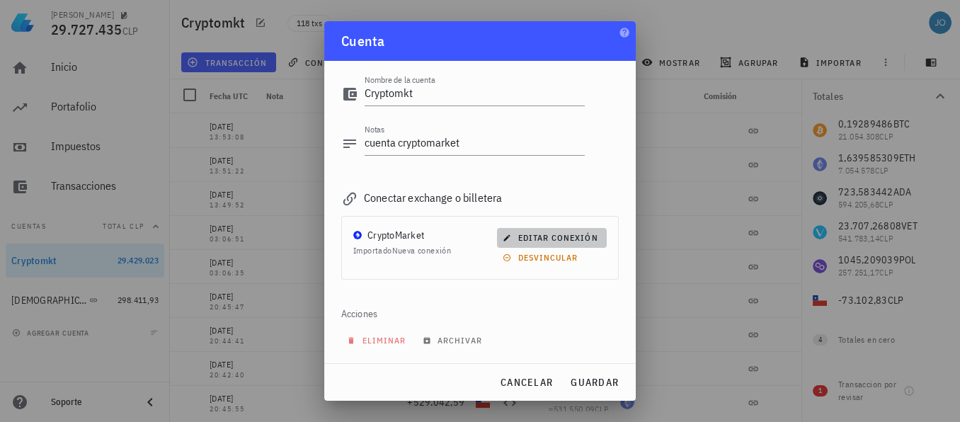
click at [564, 236] on span "editar conexión" at bounding box center [552, 237] width 92 height 11
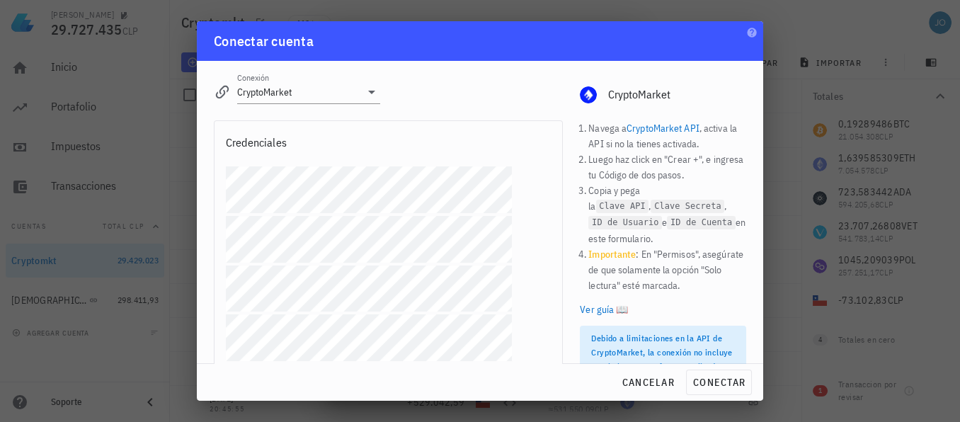
click at [199, 238] on div "Conexión CryptoMarket editar CryptoMarket Navega a CryptoMarket API , activa la…" at bounding box center [480, 212] width 566 height 302
click at [188, 169] on div "[PERSON_NAME] 29.727.435 CLP Inicio [GEOGRAPHIC_DATA] Impuestos [GEOGRAPHIC_DAT…" at bounding box center [480, 211] width 960 height 422
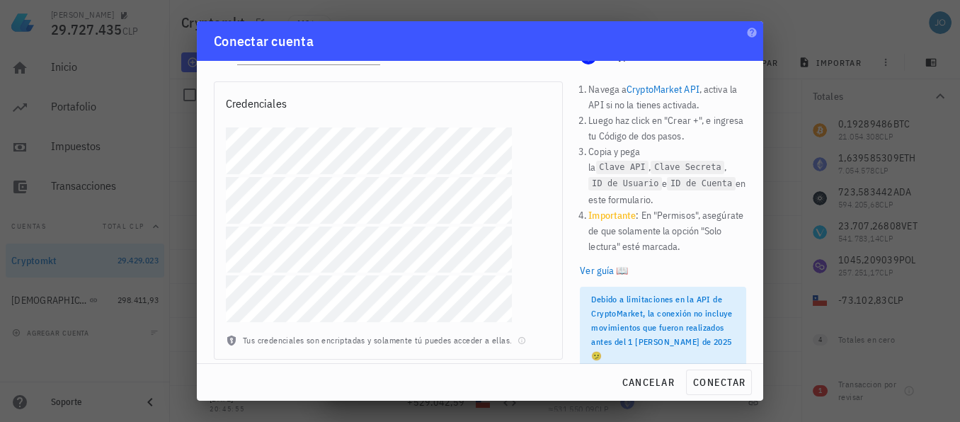
scroll to position [43, 0]
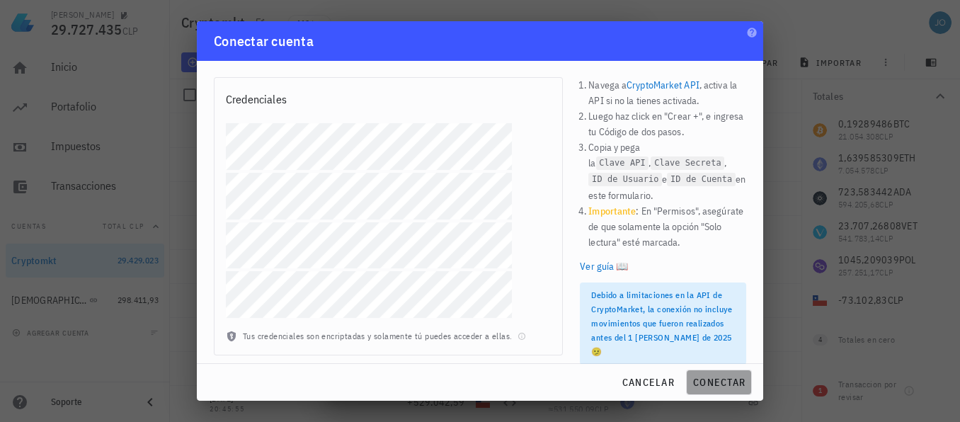
click at [711, 379] on span "conectar" at bounding box center [718, 382] width 53 height 13
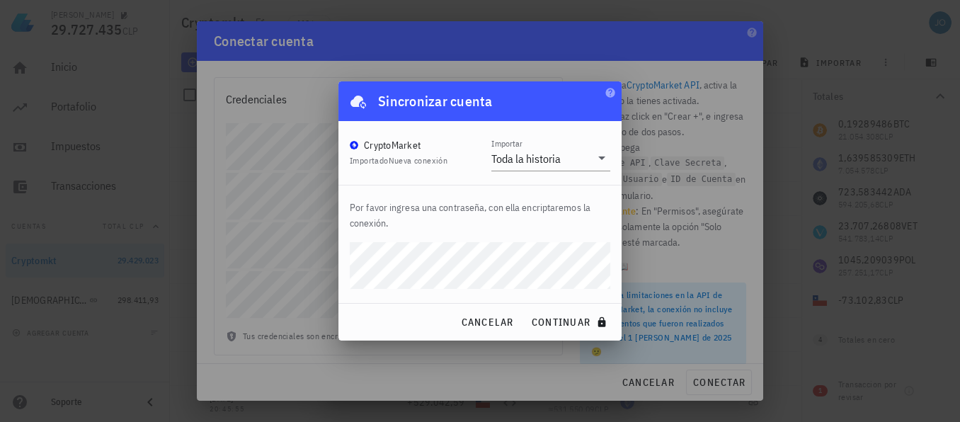
click at [266, 278] on div "[PERSON_NAME] 29.727.435 CLP Inicio [GEOGRAPHIC_DATA] Impuestos [GEOGRAPHIC_DAT…" at bounding box center [480, 211] width 960 height 422
click at [572, 324] on span "continuar" at bounding box center [570, 322] width 79 height 13
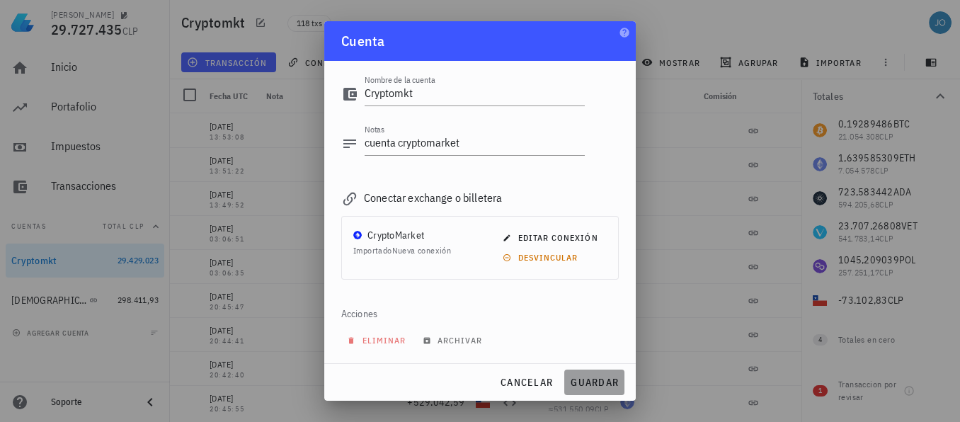
click at [592, 382] on span "guardar" at bounding box center [594, 382] width 49 height 13
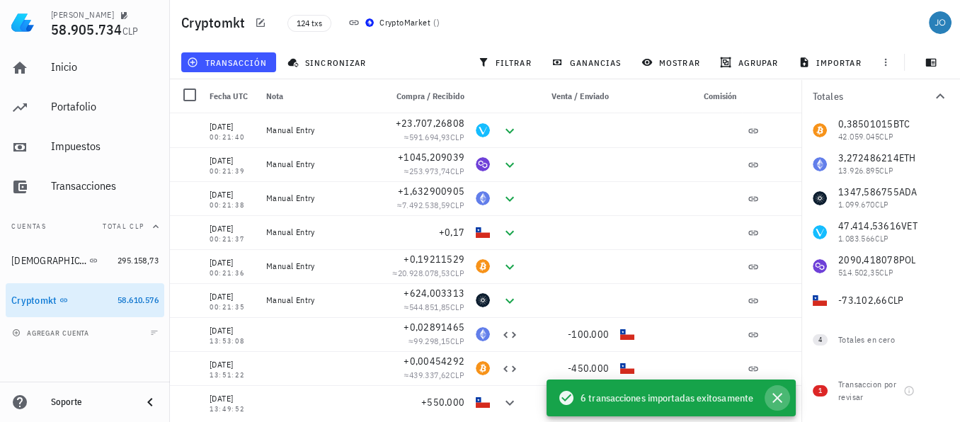
click at [776, 396] on icon "button" at bounding box center [777, 398] width 10 height 10
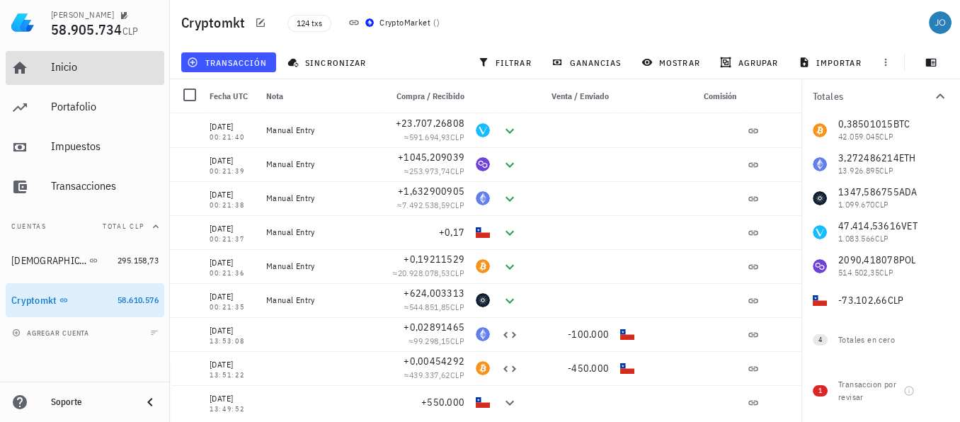
click at [71, 68] on div "Inicio" at bounding box center [105, 66] width 108 height 13
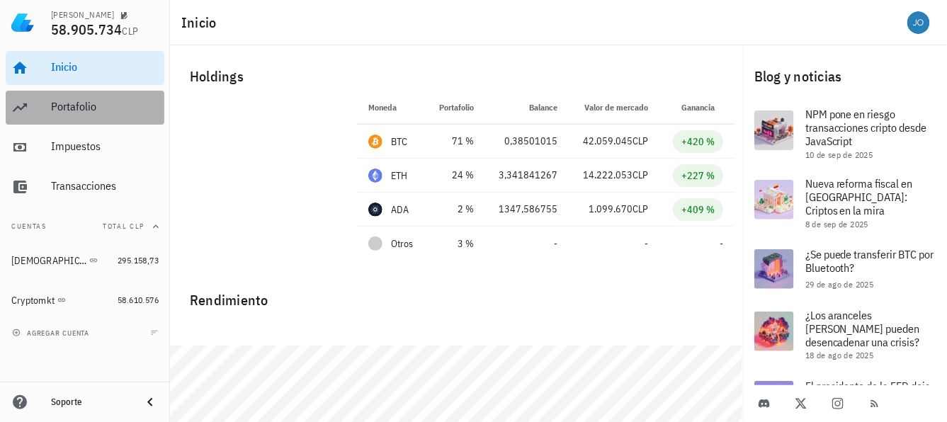
click at [79, 110] on div "Portafolio" at bounding box center [105, 106] width 108 height 13
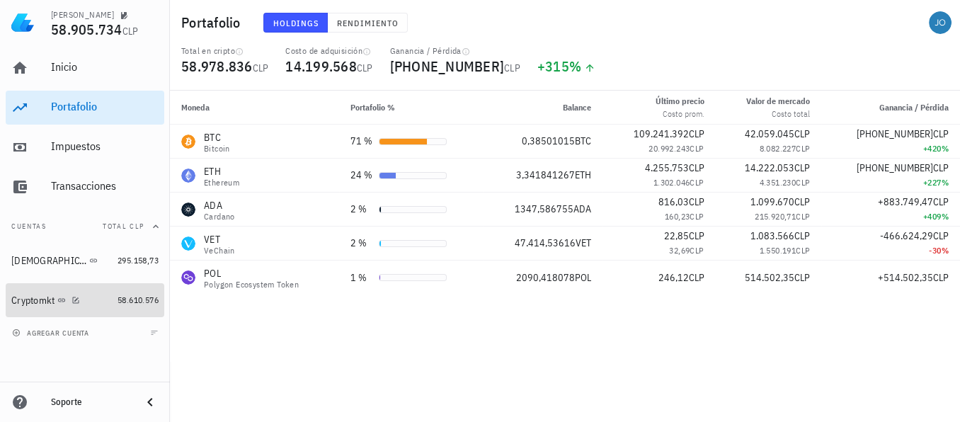
click at [53, 299] on div "Cryptomkt" at bounding box center [32, 301] width 43 height 12
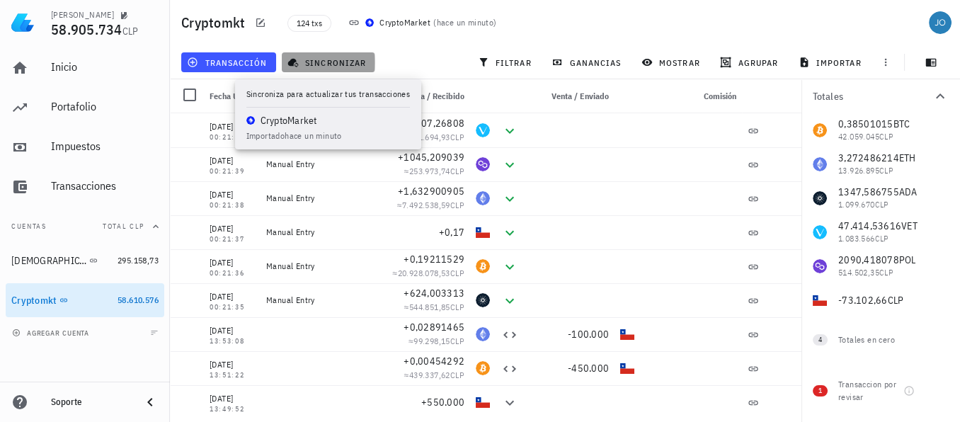
click at [334, 63] on span "sincronizar" at bounding box center [328, 62] width 76 height 11
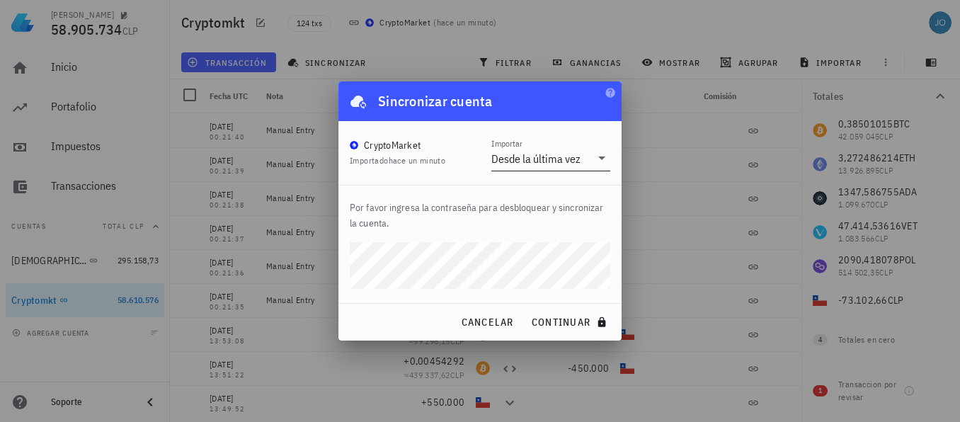
click at [605, 158] on icon at bounding box center [601, 157] width 17 height 17
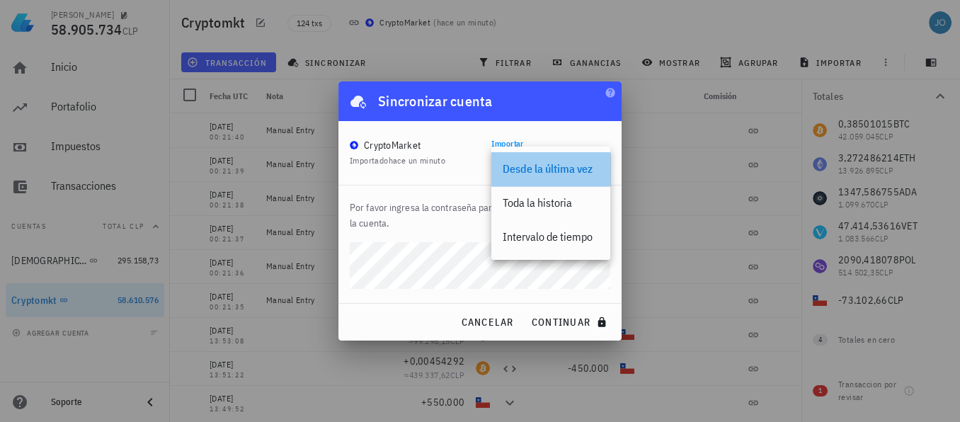
click at [581, 172] on div "Desde la última vez" at bounding box center [551, 168] width 96 height 13
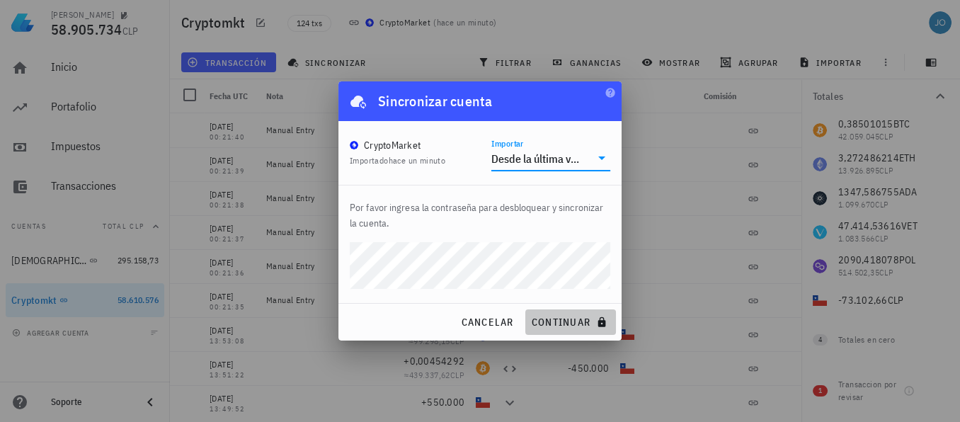
click at [388, 256] on div "Sincronizar cuenta CryptoMarket Importado hace un minuto Importar Desde la últi…" at bounding box center [479, 210] width 283 height 259
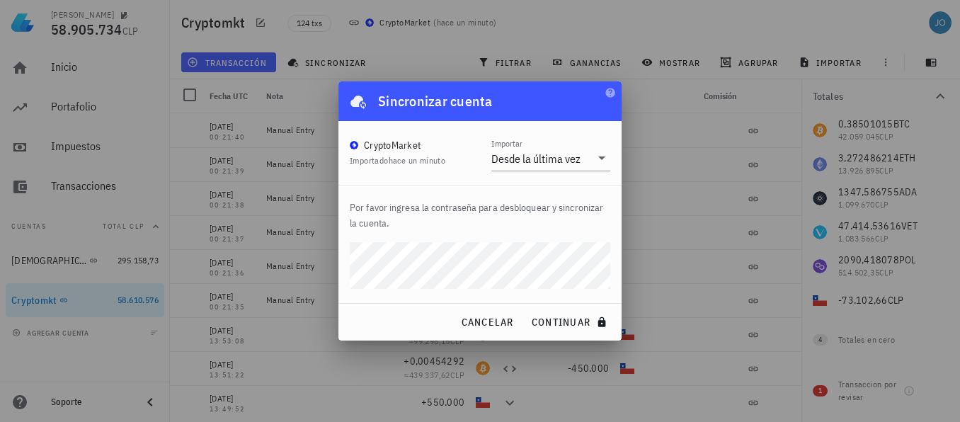
drag, startPoint x: 567, startPoint y: 321, endPoint x: 310, endPoint y: 256, distance: 265.1
click at [310, 256] on div "[PERSON_NAME] 58.905.734 CLP Inicio [GEOGRAPHIC_DATA] Impuestos [GEOGRAPHIC_DAT…" at bounding box center [480, 211] width 960 height 422
click at [525, 309] on button "continuar" at bounding box center [570, 321] width 91 height 25
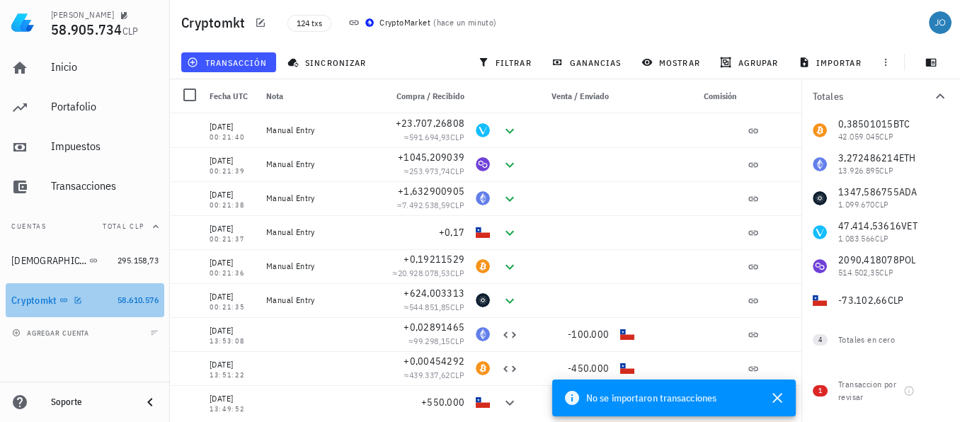
click at [93, 300] on div "Cryptomkt" at bounding box center [61, 300] width 101 height 13
click at [77, 300] on icon "button" at bounding box center [78, 300] width 6 height 6
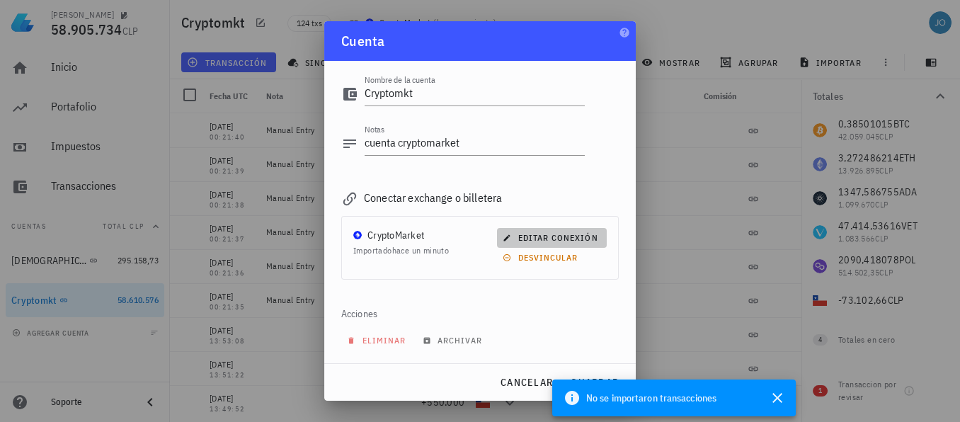
click at [556, 233] on span "editar conexión" at bounding box center [552, 237] width 92 height 11
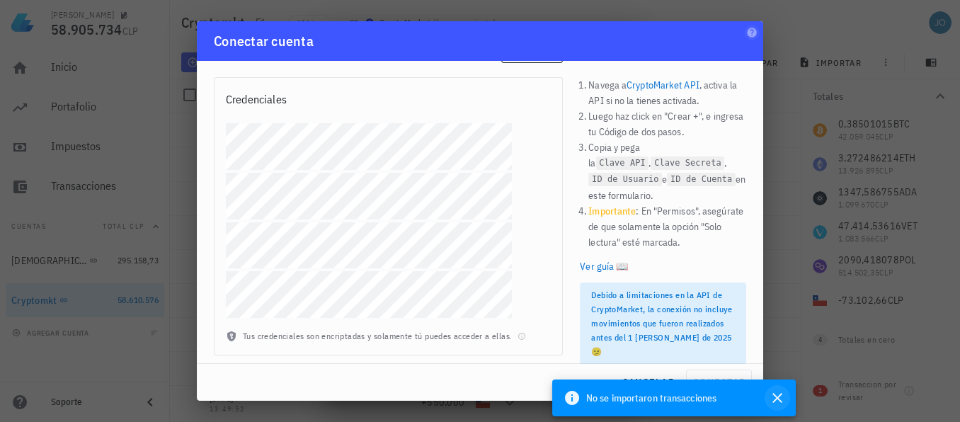
click at [774, 397] on icon "button" at bounding box center [777, 397] width 17 height 17
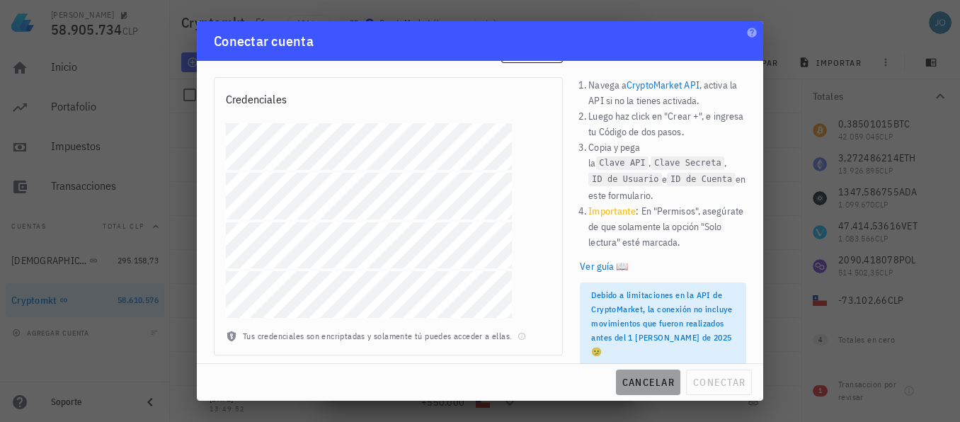
click at [640, 378] on span "cancelar" at bounding box center [648, 382] width 53 height 13
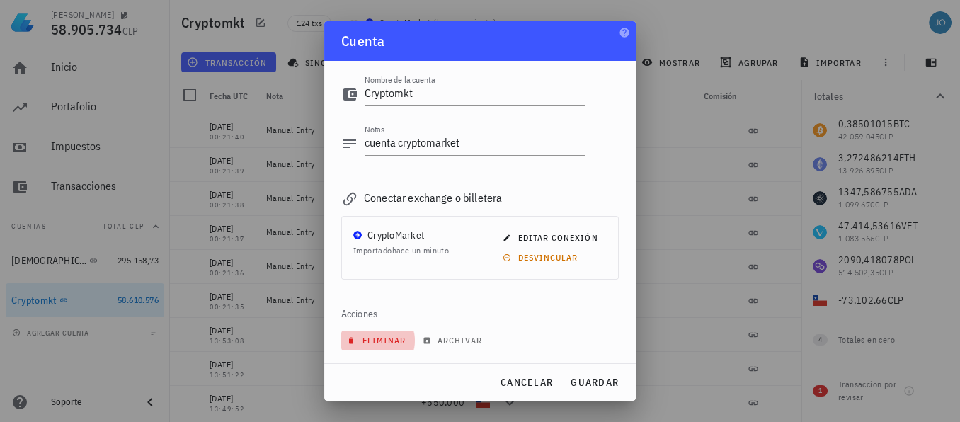
click at [388, 341] on span "eliminar" at bounding box center [378, 340] width 56 height 11
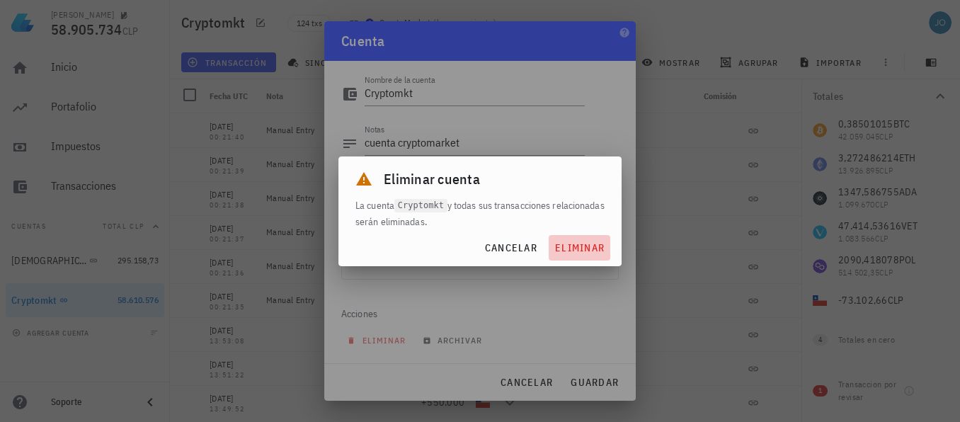
click at [571, 246] on span "eliminar" at bounding box center [579, 247] width 50 height 13
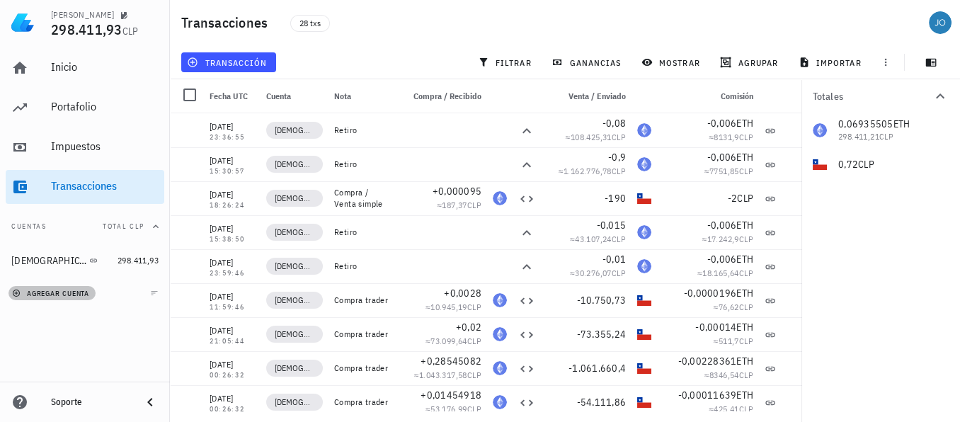
click at [62, 295] on span "agregar cuenta" at bounding box center [52, 293] width 74 height 9
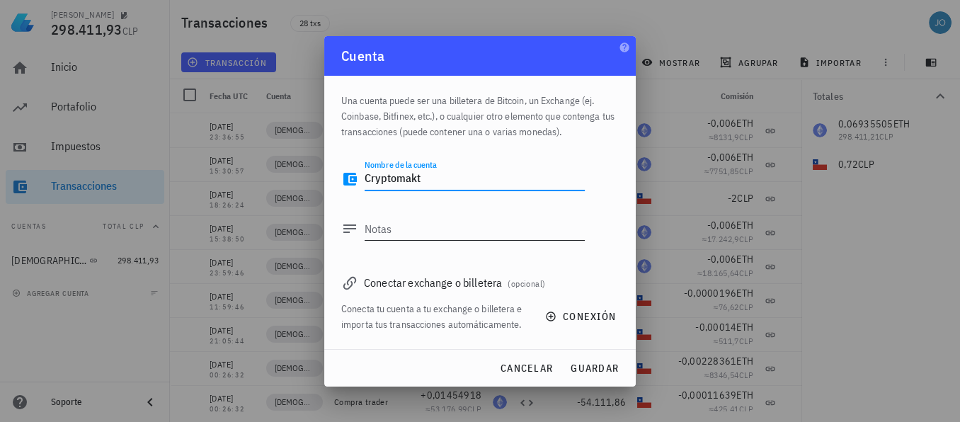
type textarea "Cryptomakt"
click at [393, 238] on textarea "Notas" at bounding box center [475, 228] width 220 height 23
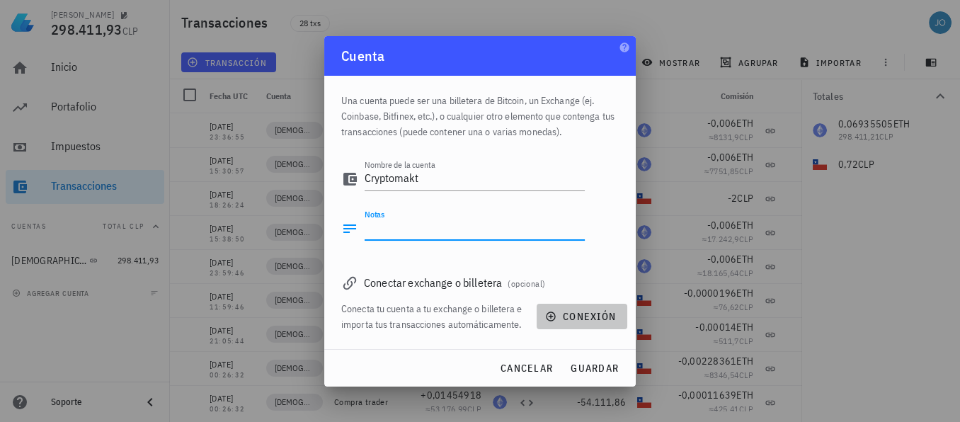
click at [574, 311] on span "conexión" at bounding box center [582, 316] width 68 height 13
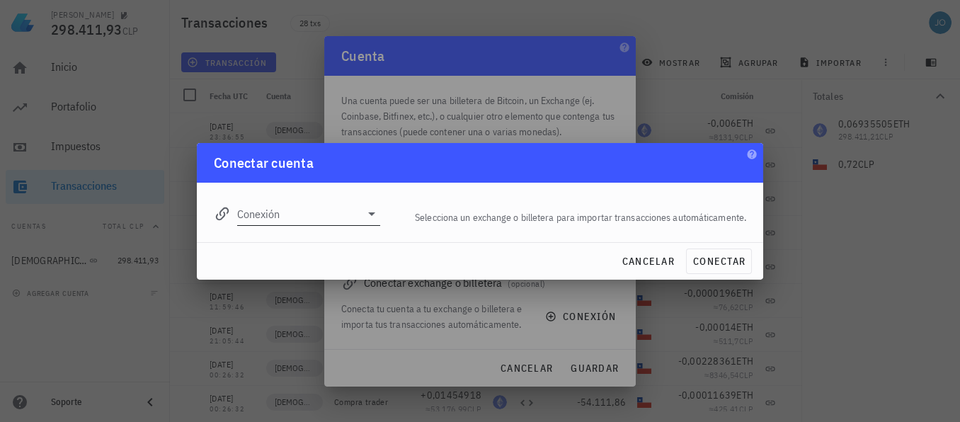
click at [356, 224] on div "Conexión" at bounding box center [308, 213] width 143 height 23
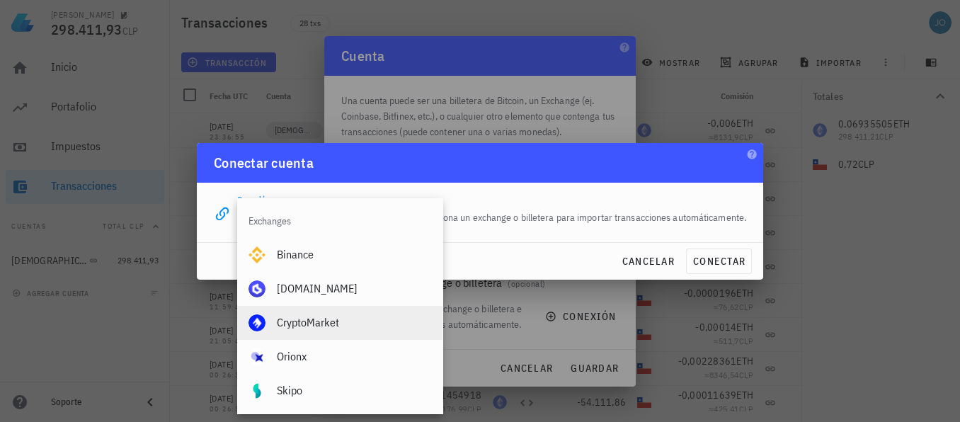
click at [298, 322] on div "CryptoMarket" at bounding box center [354, 322] width 154 height 13
type input "CryptoMarket"
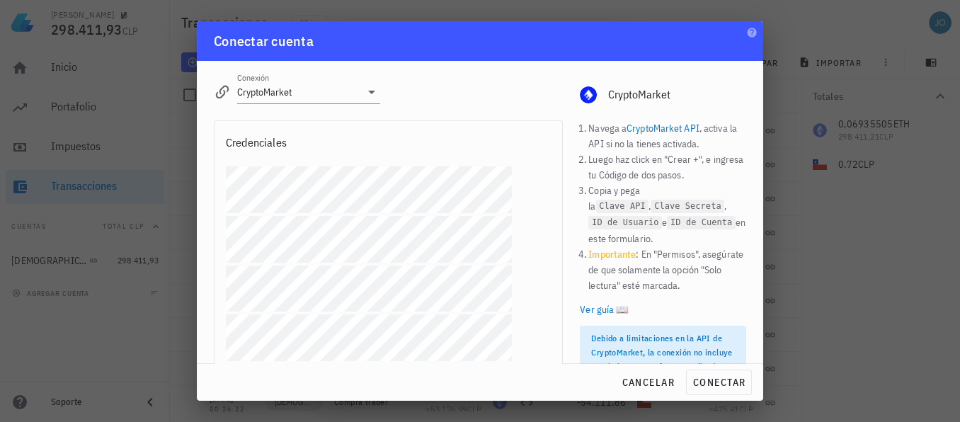
scroll to position [43, 0]
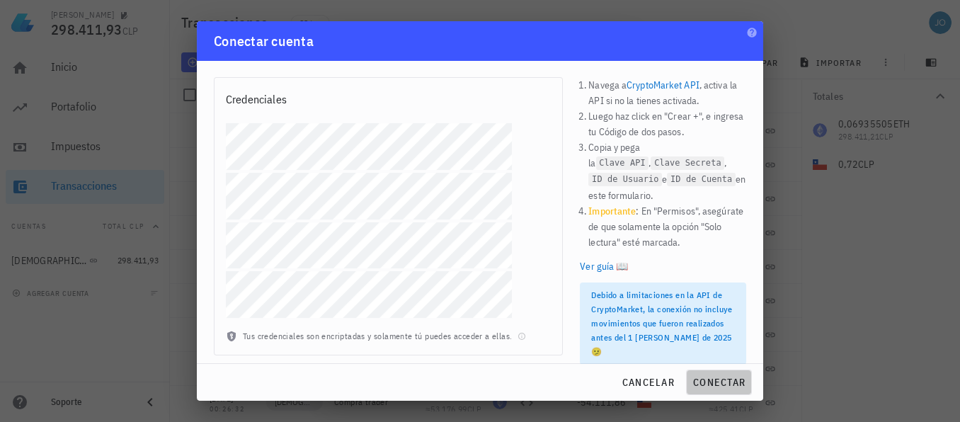
click at [716, 378] on span "conectar" at bounding box center [718, 382] width 53 height 13
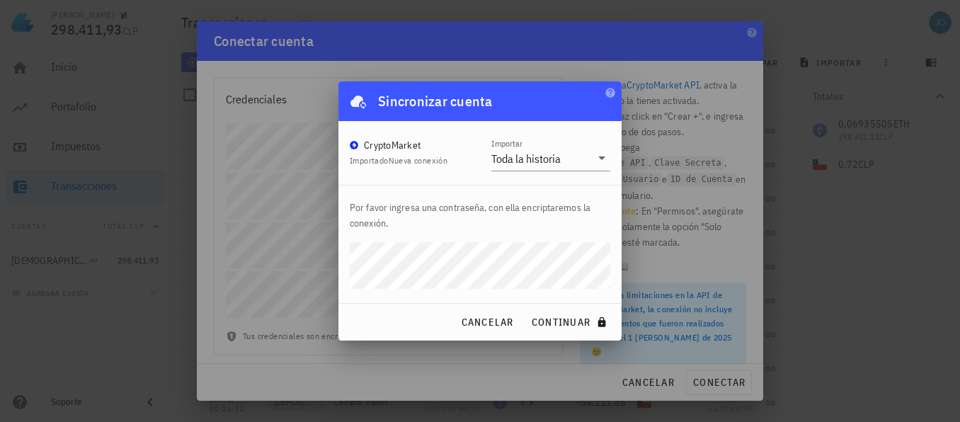
click at [285, 233] on div "[PERSON_NAME] 298.411,93 CLP Inicio [GEOGRAPHIC_DATA] Impuestos [GEOGRAPHIC_DAT…" at bounding box center [480, 211] width 960 height 422
click button "continuar" at bounding box center [570, 321] width 91 height 25
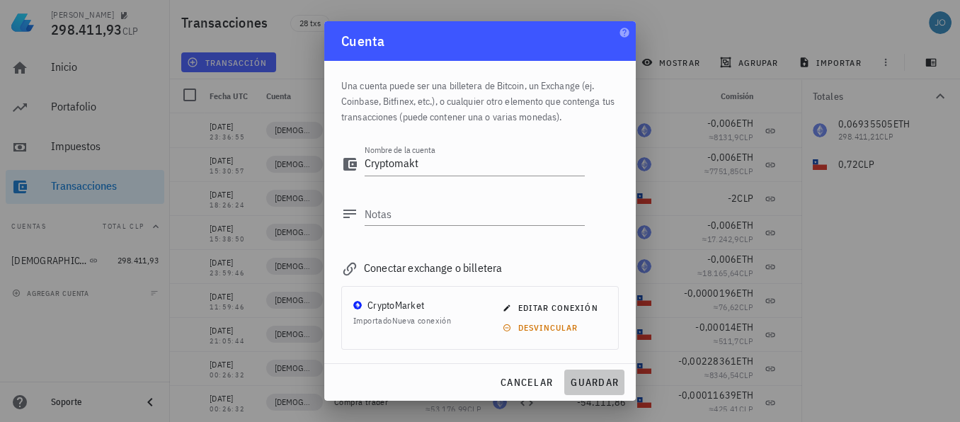
click at [580, 377] on span "guardar" at bounding box center [594, 382] width 49 height 13
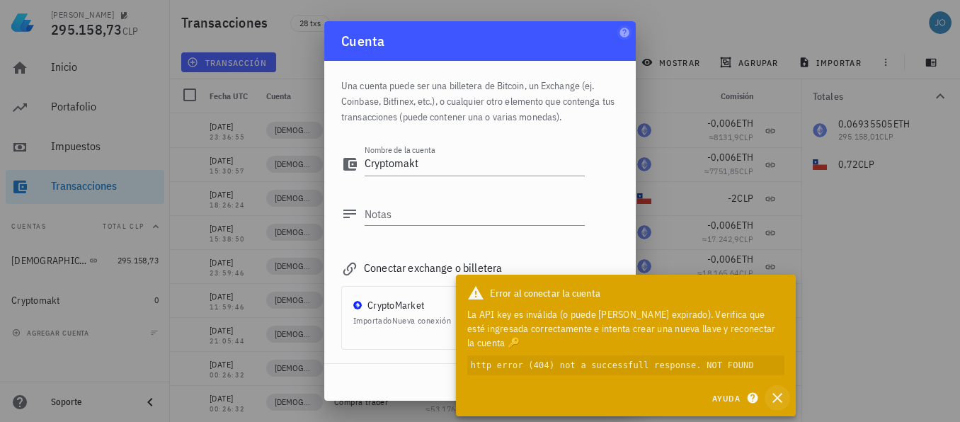
click at [776, 402] on icon "button" at bounding box center [777, 397] width 17 height 17
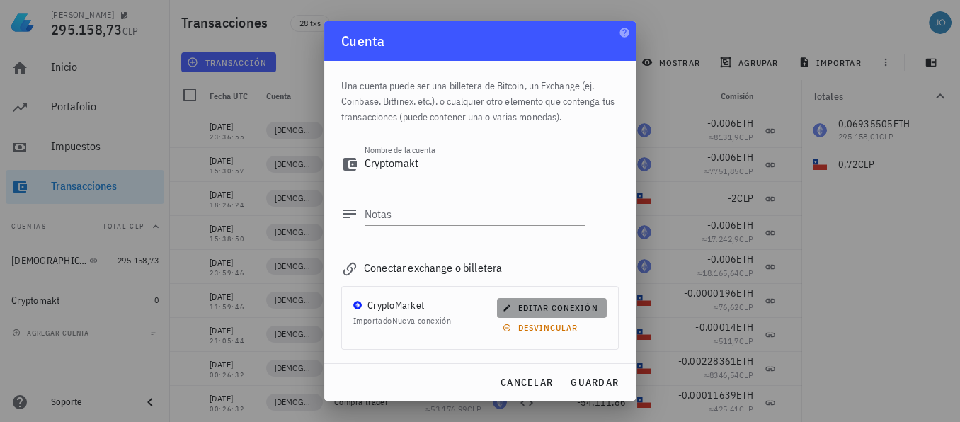
click at [549, 302] on span "editar conexión" at bounding box center [552, 307] width 92 height 11
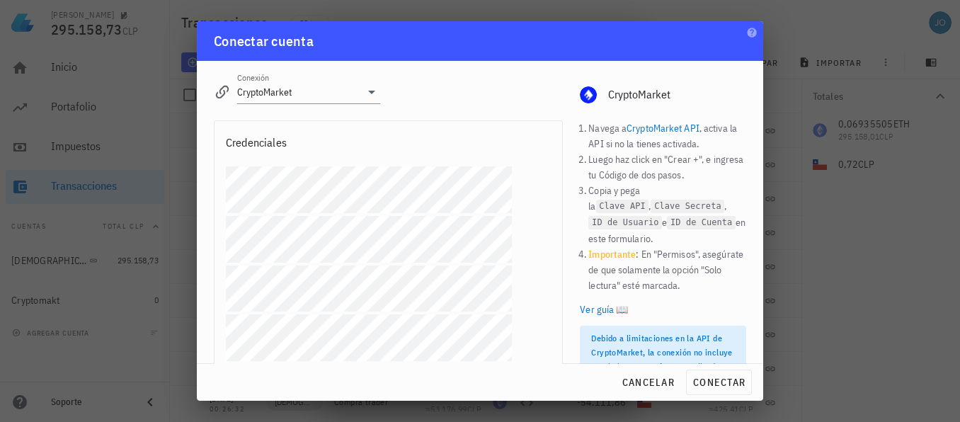
click at [147, 180] on div "[PERSON_NAME] 295.158,73 CLP Inicio [GEOGRAPHIC_DATA] Impuestos [GEOGRAPHIC_DAT…" at bounding box center [480, 211] width 960 height 422
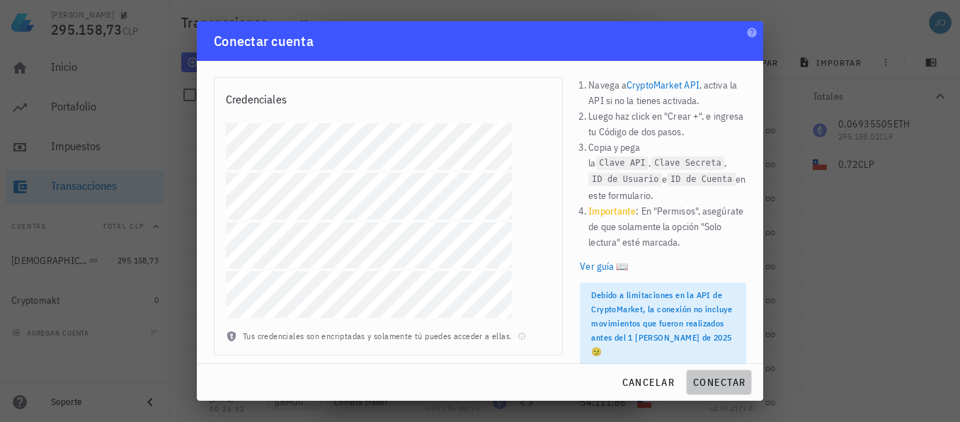
click at [717, 379] on span "conectar" at bounding box center [718, 382] width 53 height 13
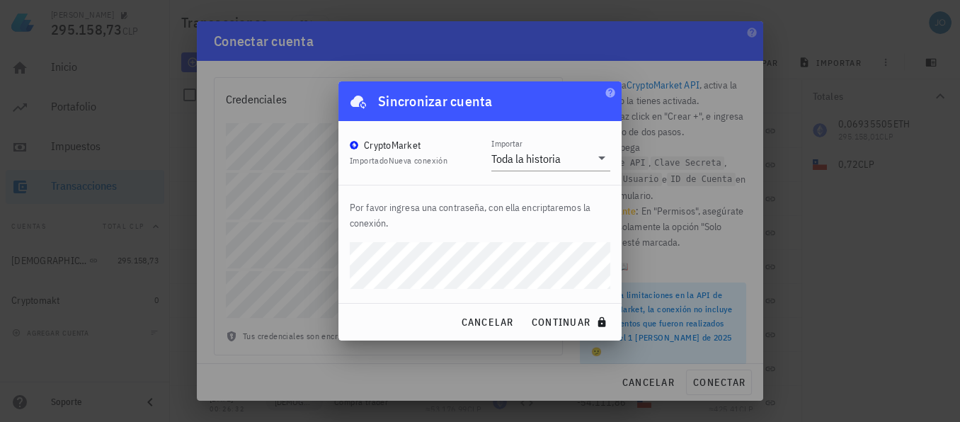
click at [265, 247] on div "[PERSON_NAME] 295.158,73 CLP Inicio [GEOGRAPHIC_DATA] Impuestos [GEOGRAPHIC_DAT…" at bounding box center [480, 211] width 960 height 422
click at [571, 324] on span "continuar" at bounding box center [570, 322] width 79 height 13
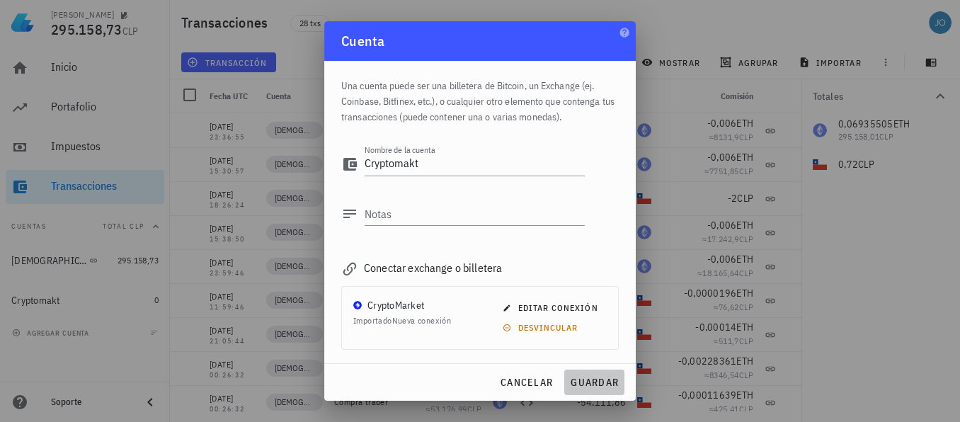
click at [604, 382] on span "guardar" at bounding box center [594, 382] width 49 height 13
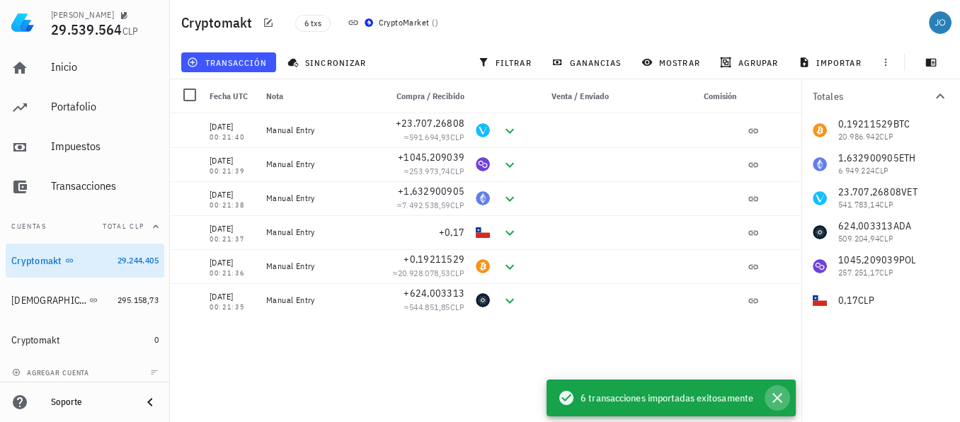
click at [782, 401] on icon "button" at bounding box center [777, 397] width 17 height 17
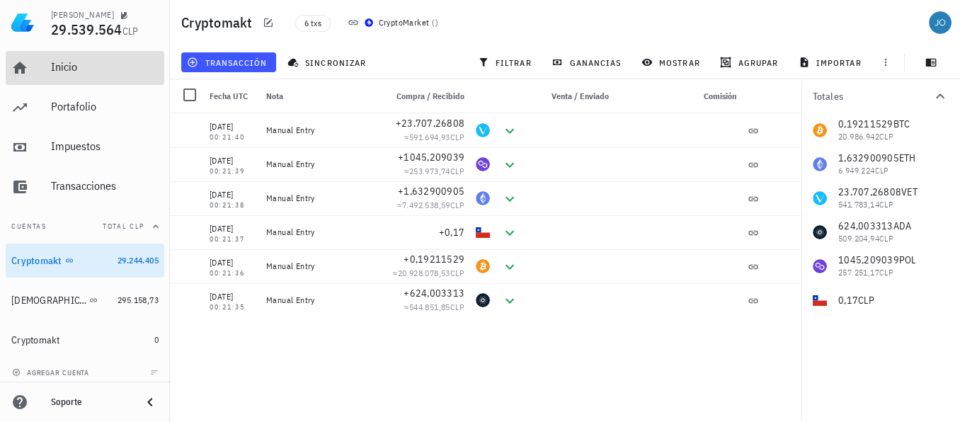
click at [57, 65] on div "Inicio" at bounding box center [105, 66] width 108 height 13
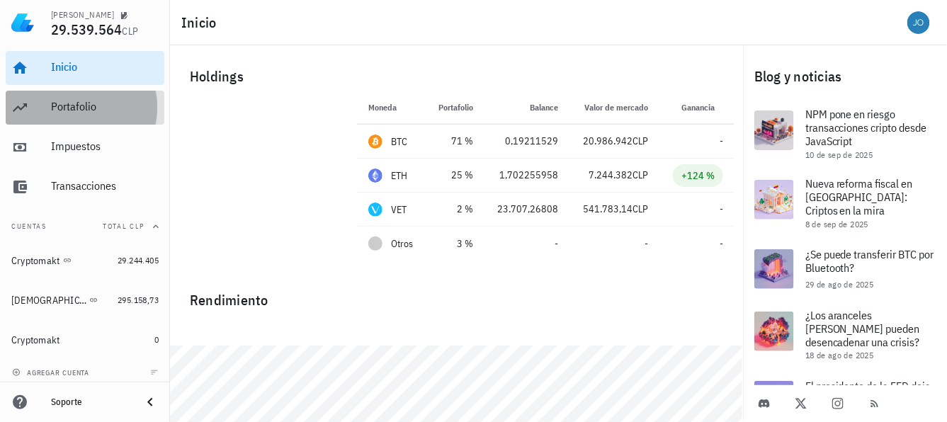
click at [61, 107] on div "Portafolio" at bounding box center [105, 106] width 108 height 13
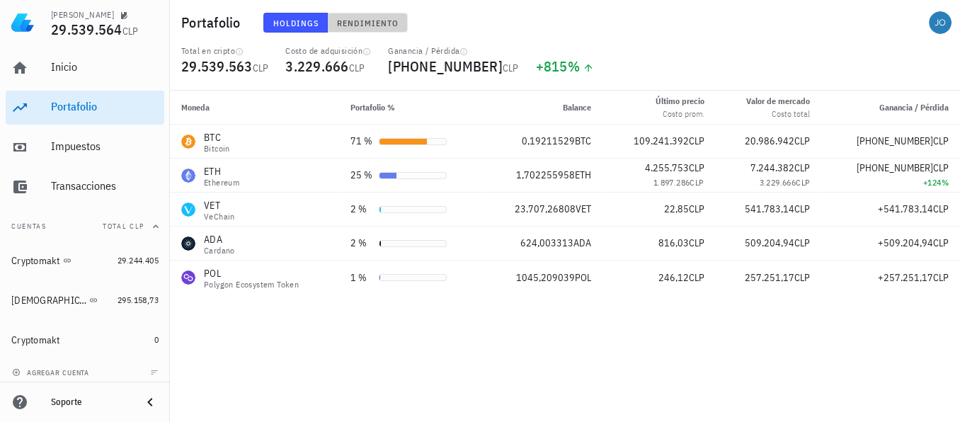
click at [379, 28] on span "Rendimiento" at bounding box center [367, 23] width 62 height 11
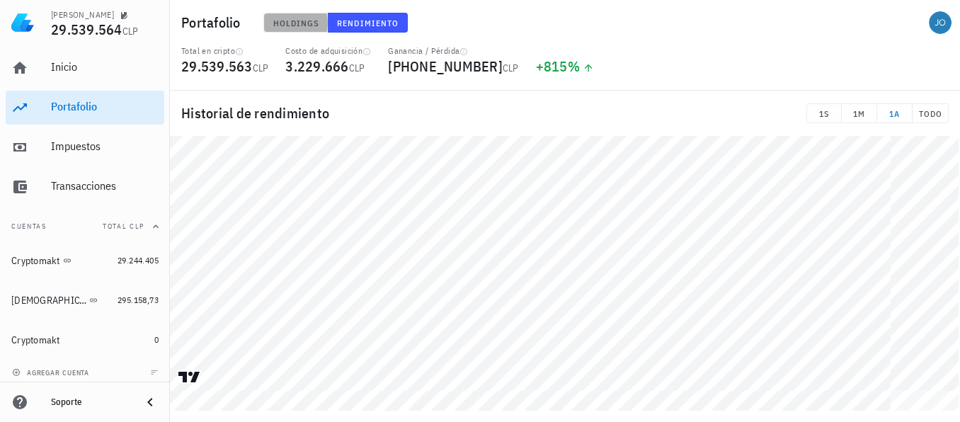
click at [296, 19] on span "Holdings" at bounding box center [296, 23] width 47 height 11
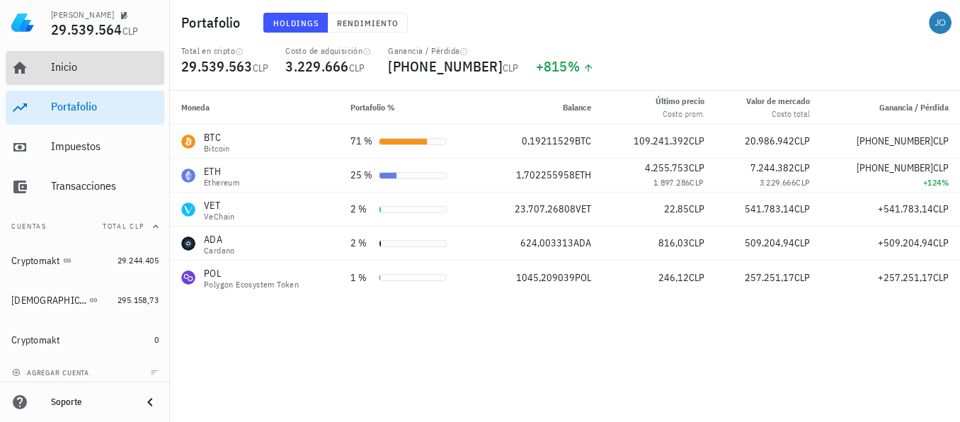
click at [57, 69] on div "Inicio" at bounding box center [105, 66] width 108 height 13
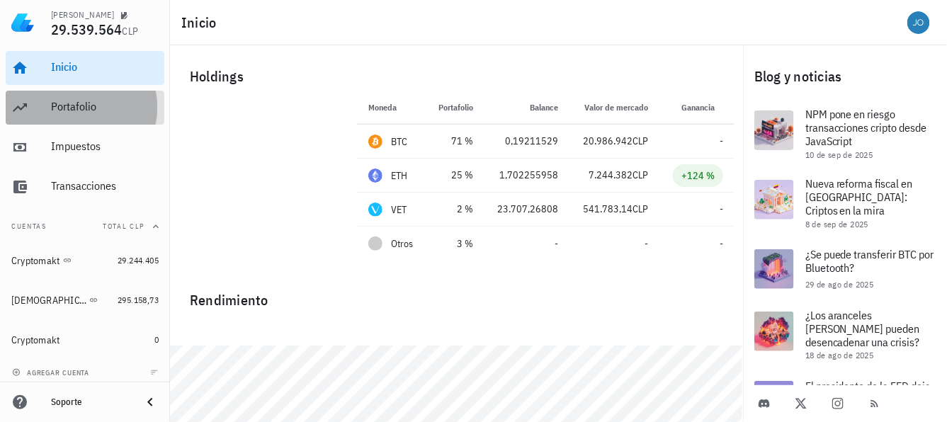
click at [74, 106] on div "Portafolio" at bounding box center [105, 106] width 108 height 13
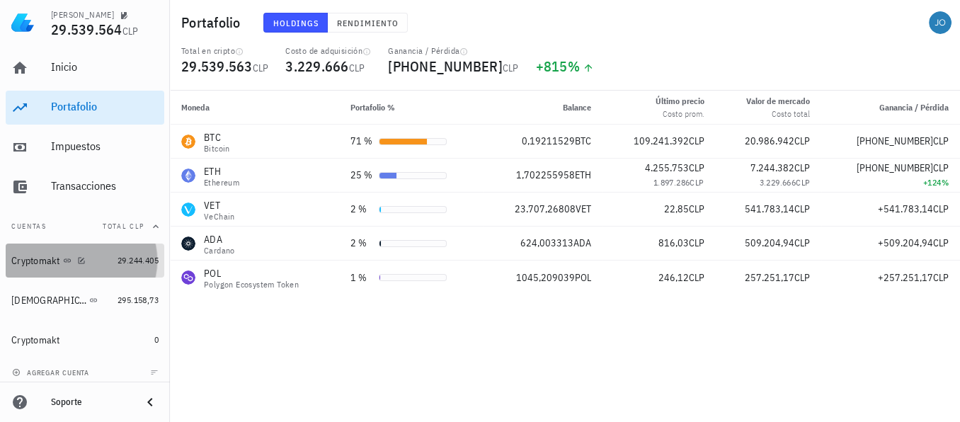
click at [31, 258] on div "Cryptomakt" at bounding box center [35, 261] width 49 height 12
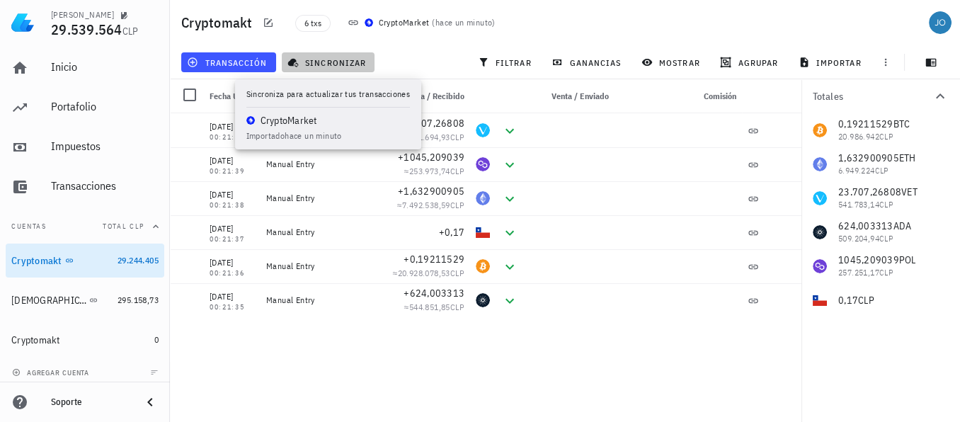
click at [333, 54] on button "sincronizar" at bounding box center [328, 62] width 93 height 20
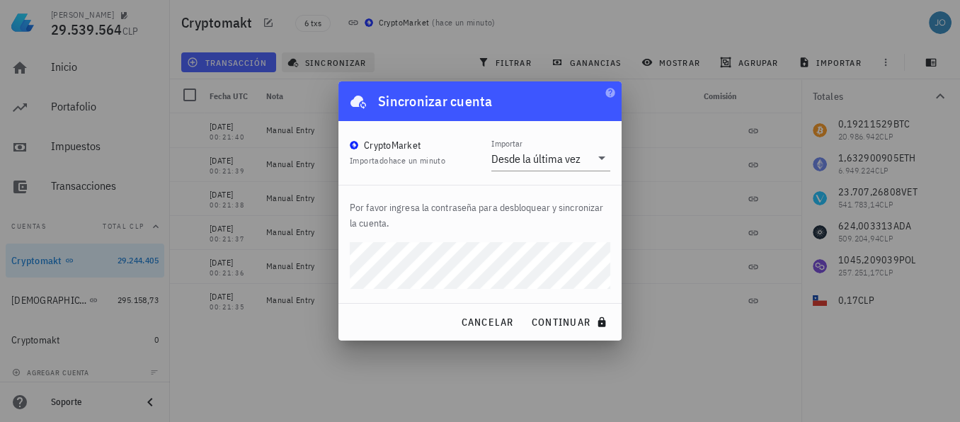
click at [525, 309] on button "continuar" at bounding box center [570, 321] width 91 height 25
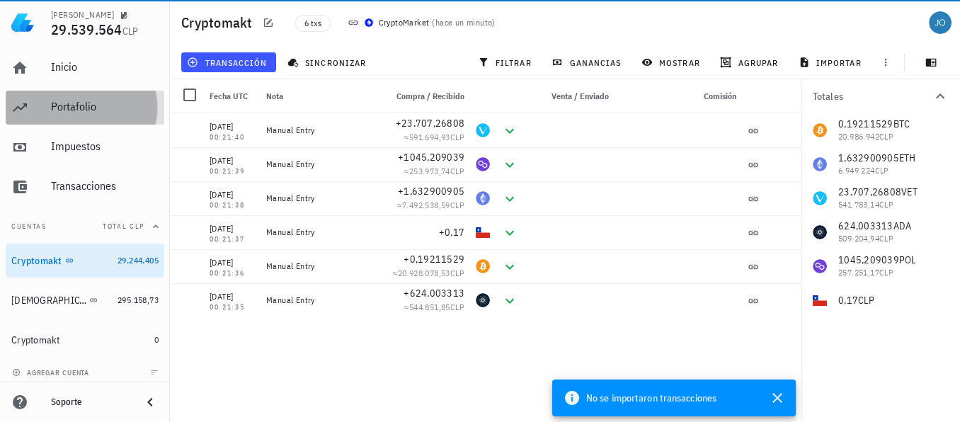
click at [59, 100] on div "Portafolio" at bounding box center [105, 106] width 108 height 13
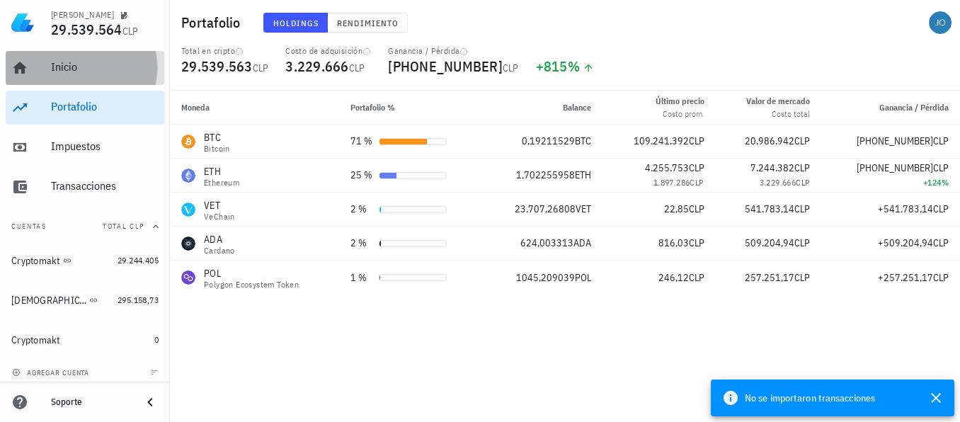
click at [78, 68] on div "Inicio" at bounding box center [105, 66] width 108 height 13
